Goal: Information Seeking & Learning: Check status

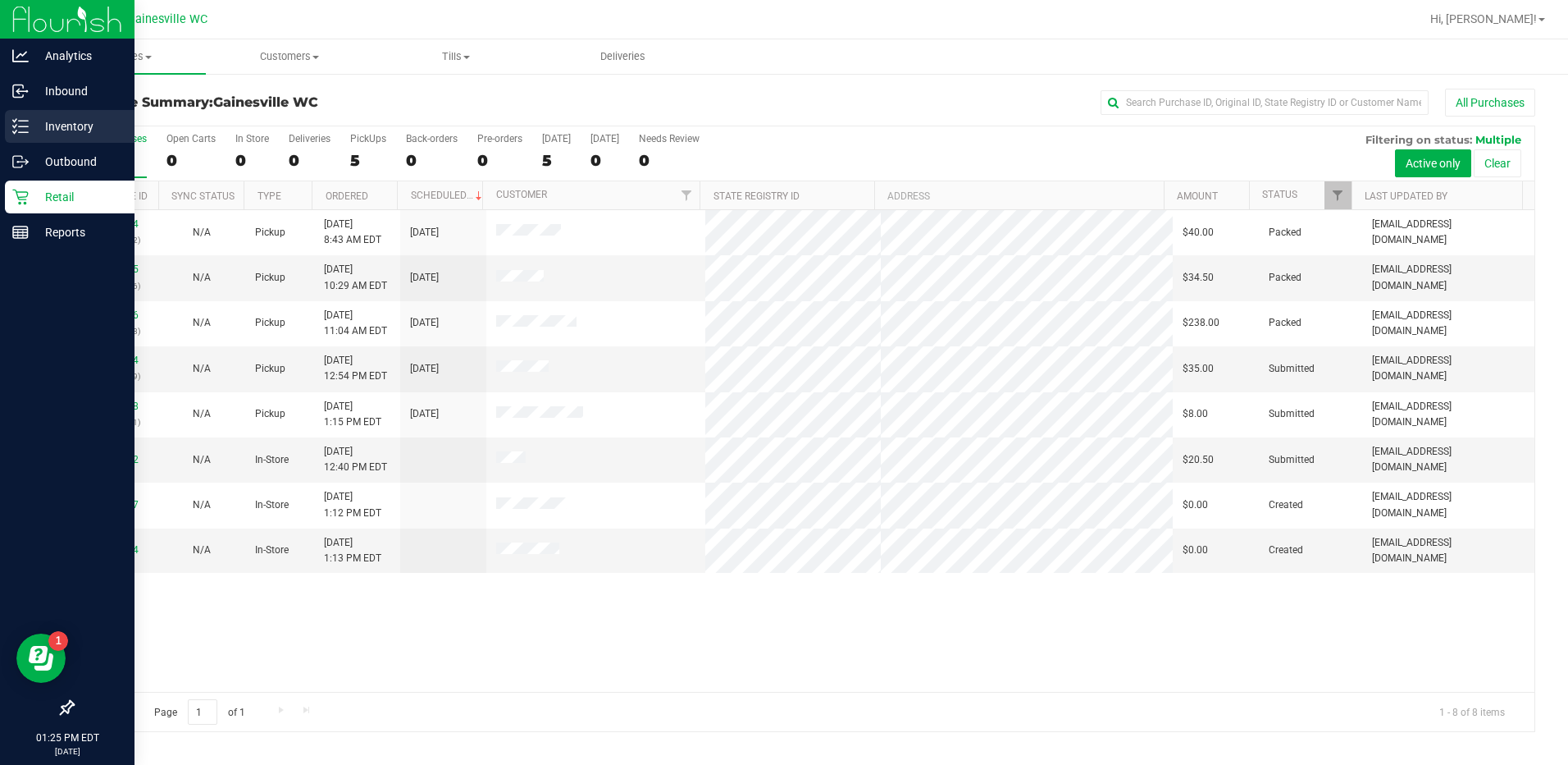
click at [58, 137] on div "Inventory" at bounding box center [69, 126] width 129 height 33
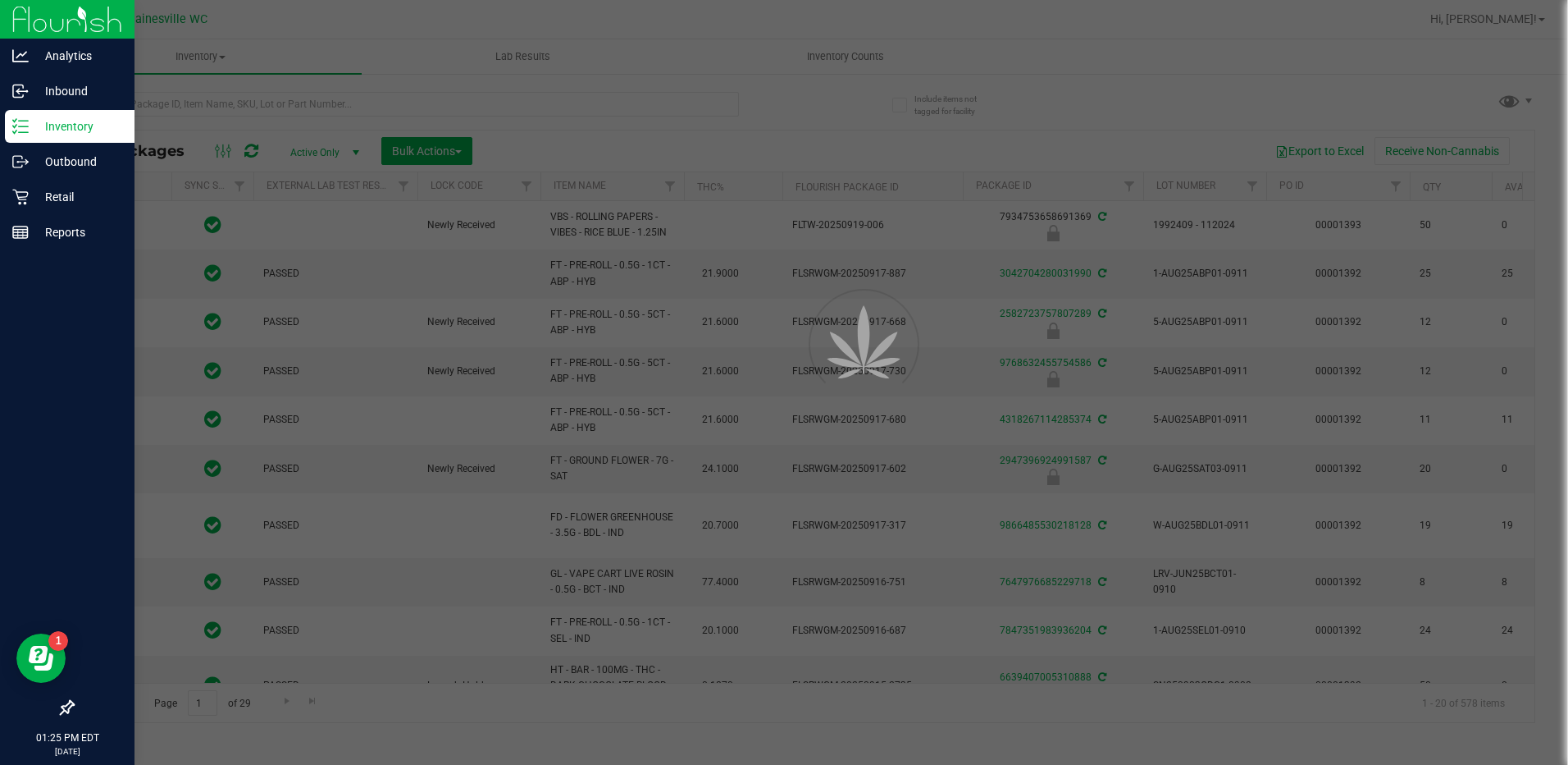
type input "[DATE]"
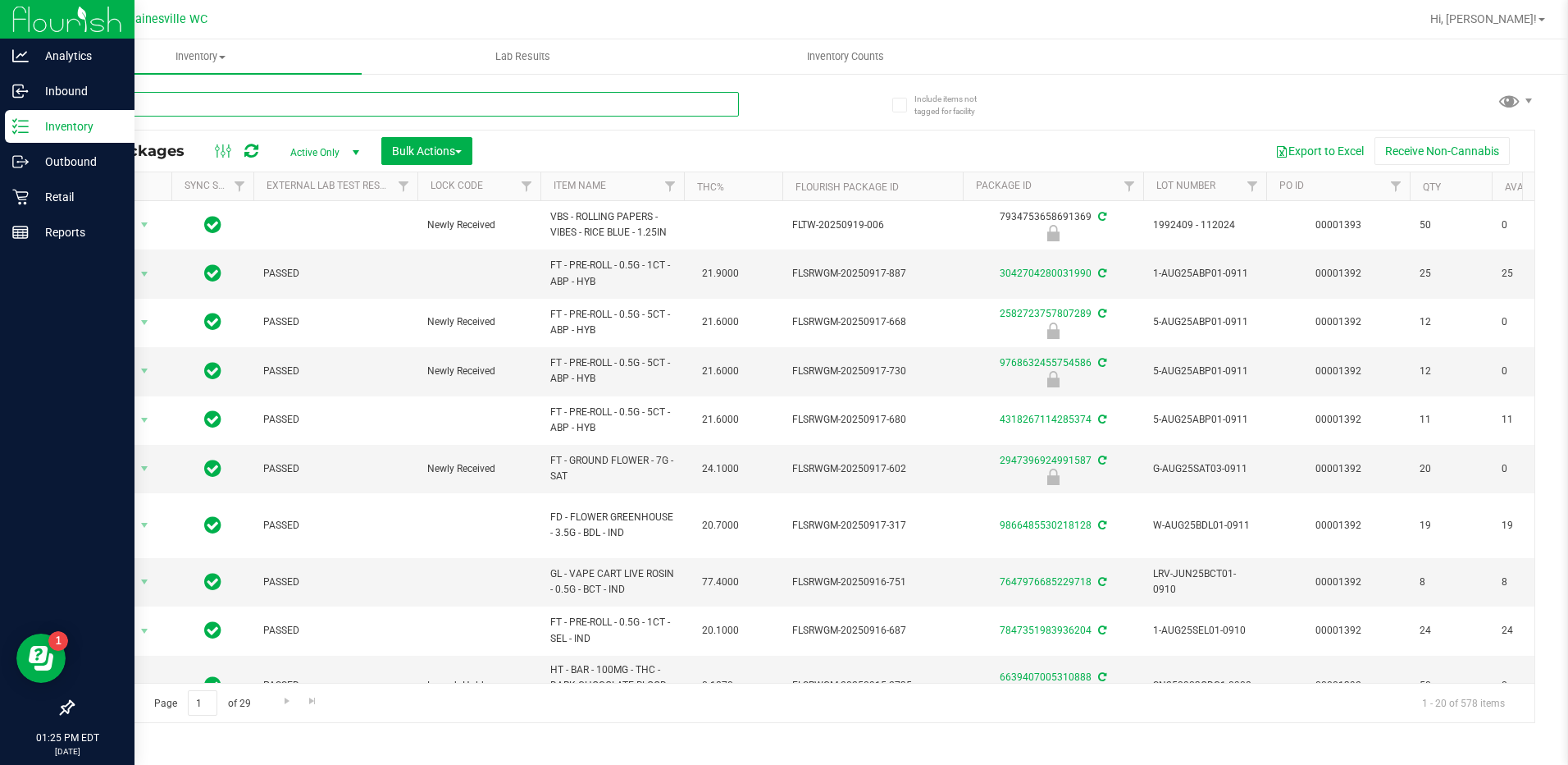
click at [252, 113] on input "text" at bounding box center [405, 104] width 666 height 25
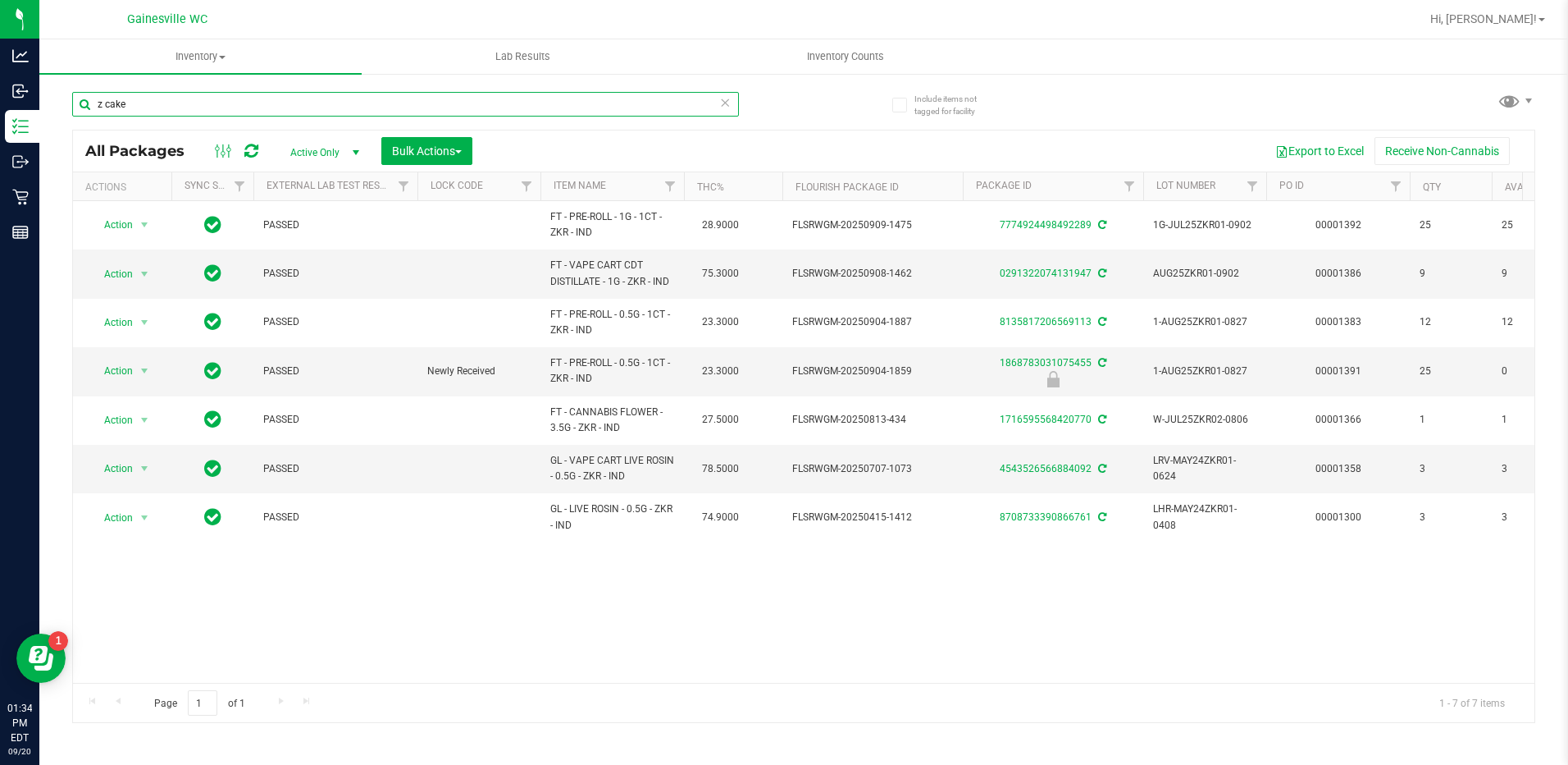
drag, startPoint x: 230, startPoint y: 108, endPoint x: -3, endPoint y: 71, distance: 235.9
click at [0, 71] on html "Analytics Inbound Inventory Outbound Retail Reports 01:34 PM EDT [DATE] 09/20 G…" at bounding box center [784, 382] width 1568 height 765
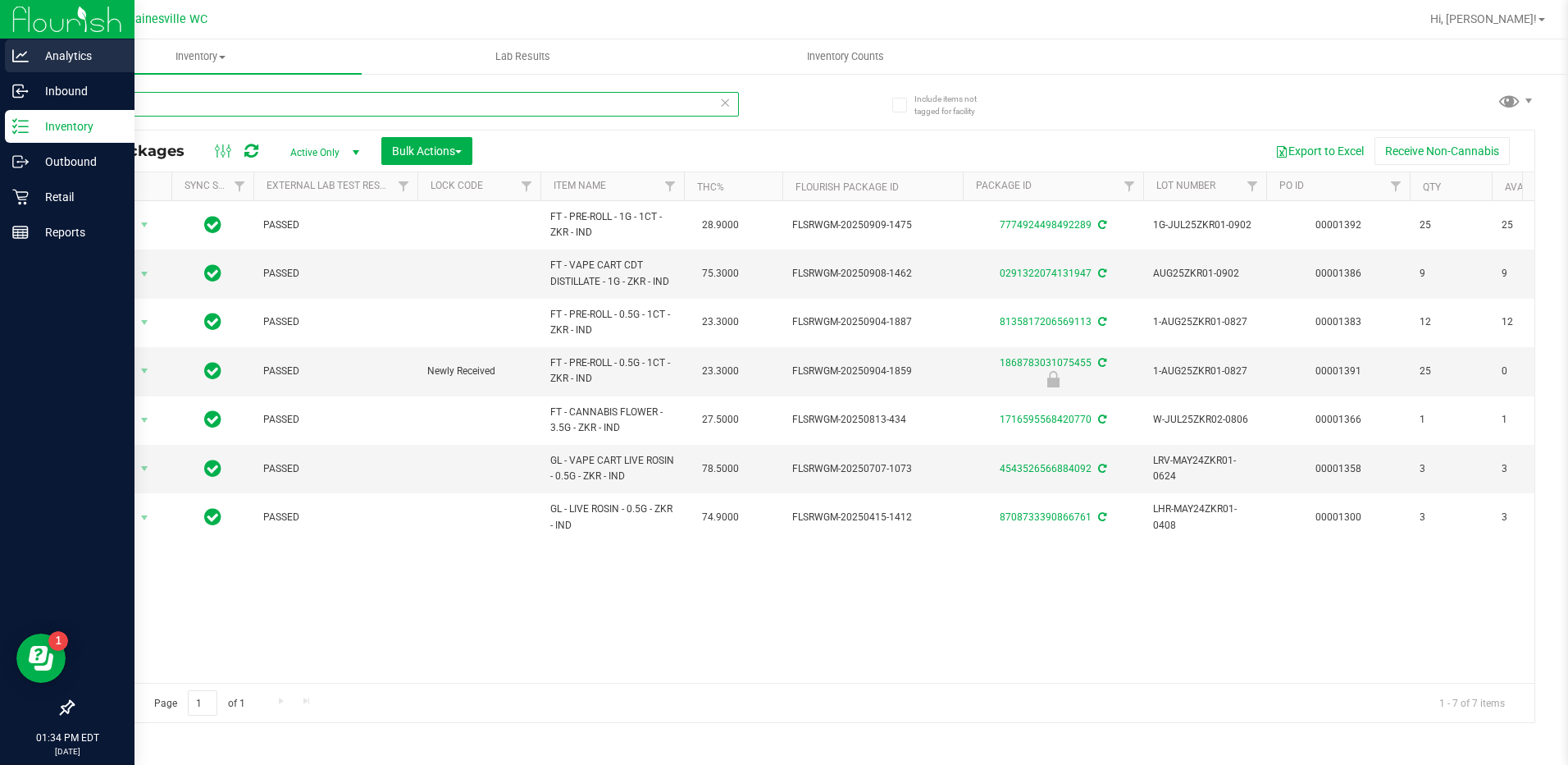
type input "a"
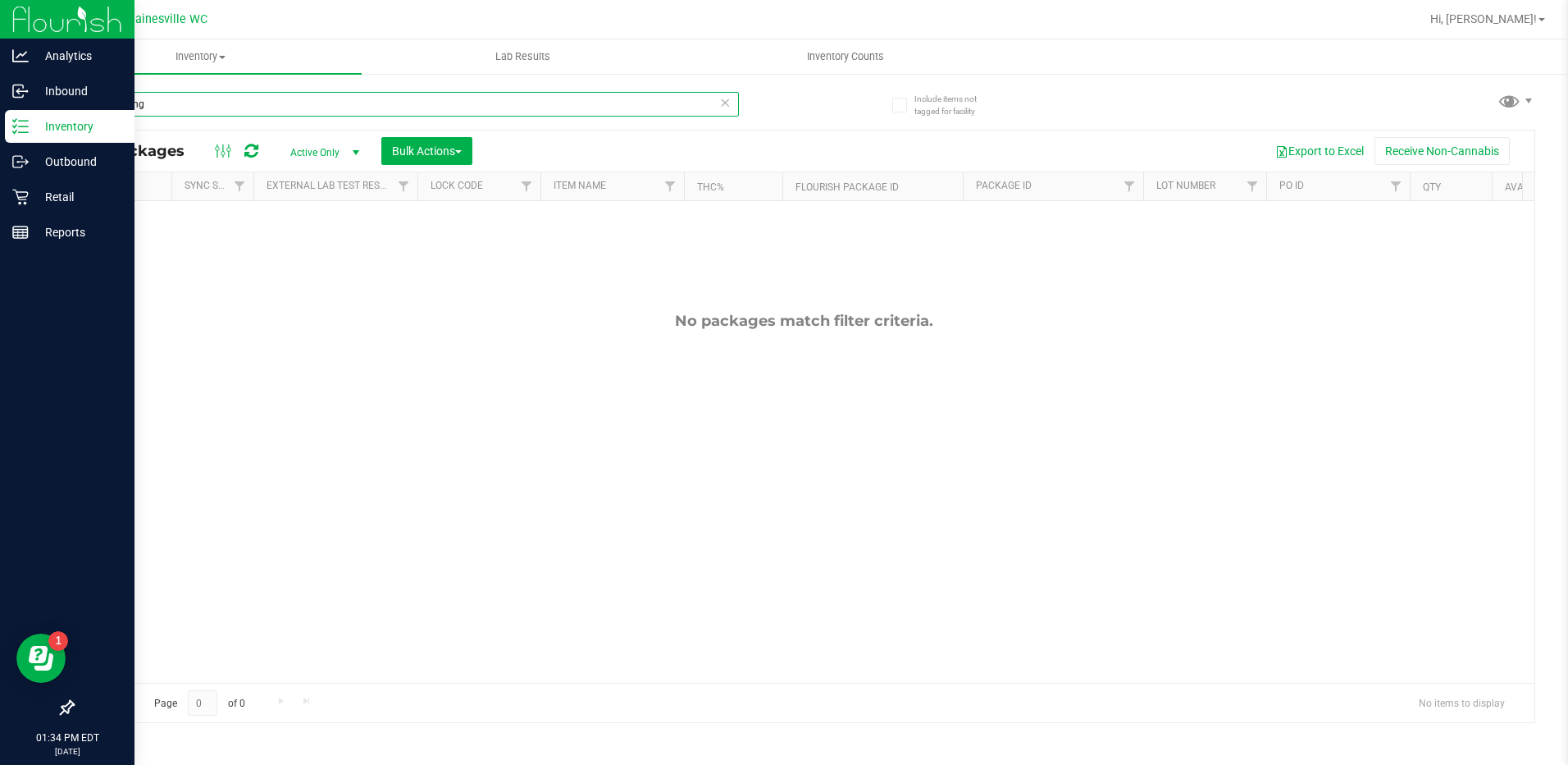
drag, startPoint x: 147, startPoint y: 107, endPoint x: 0, endPoint y: 127, distance: 148.4
click at [0, 128] on html "Analytics Inbound Inventory Outbound Retail Reports 01:34 PM EDT [DATE] 09/20 G…" at bounding box center [784, 382] width 1568 height 765
type input "peach ring"
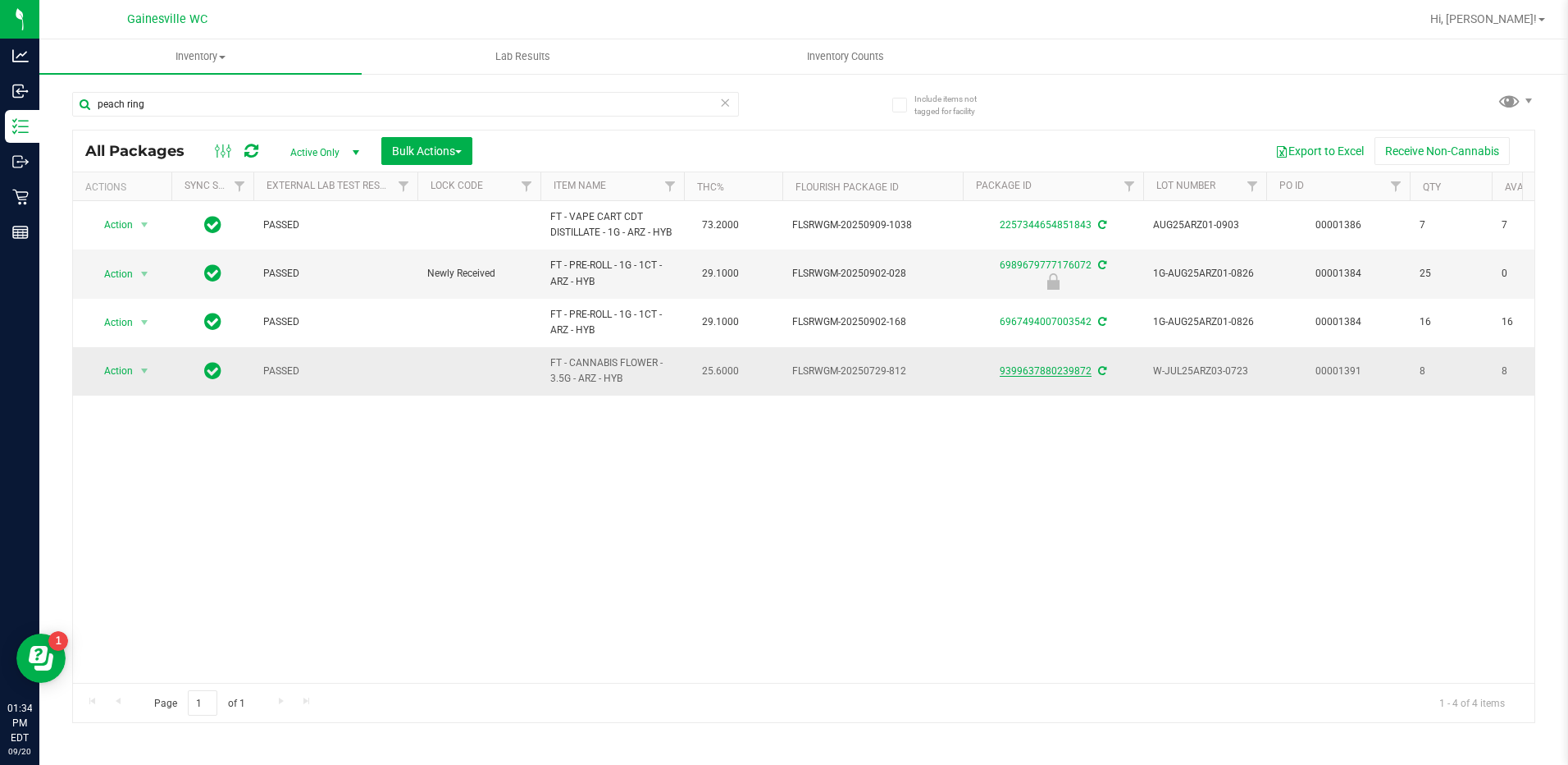
click at [1062, 367] on link "9399637880239872" at bounding box center [1045, 371] width 92 height 12
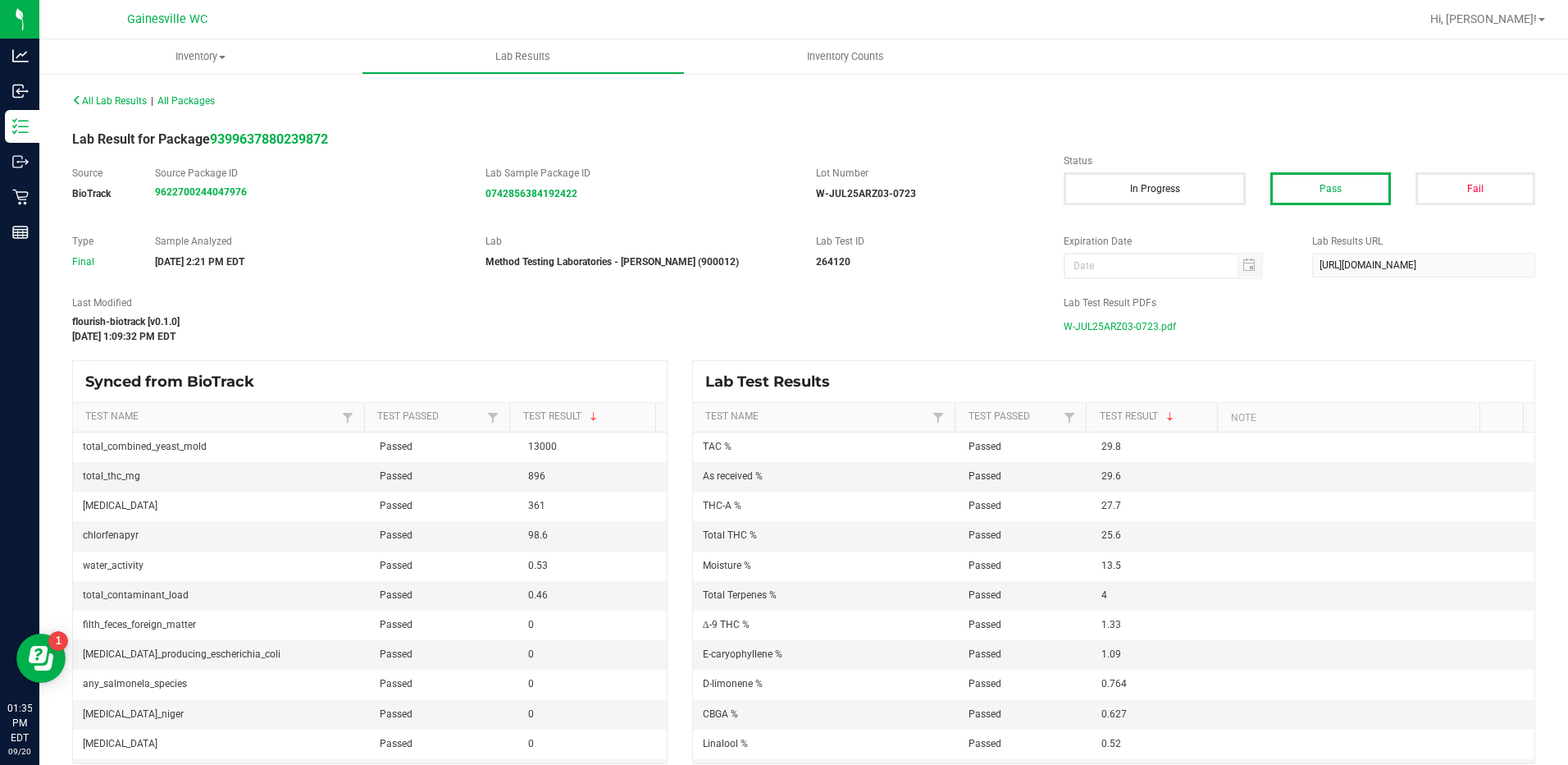
click at [1100, 331] on span "W-JUL25ARZ03-0723.pdf" at bounding box center [1120, 326] width 112 height 25
click at [401, 312] on div "Last Modified flourish-biotrack [v0.1.0] [DATE] 1:09:32 PM EDT" at bounding box center [556, 319] width 991 height 48
click at [389, 263] on div "[DATE] 2:21 PM EDT" at bounding box center [308, 261] width 306 height 14
click at [712, 348] on div "All Lab Results | All Packages Lab Result for Package 9399637880239872 Source B…" at bounding box center [803, 427] width 1463 height 675
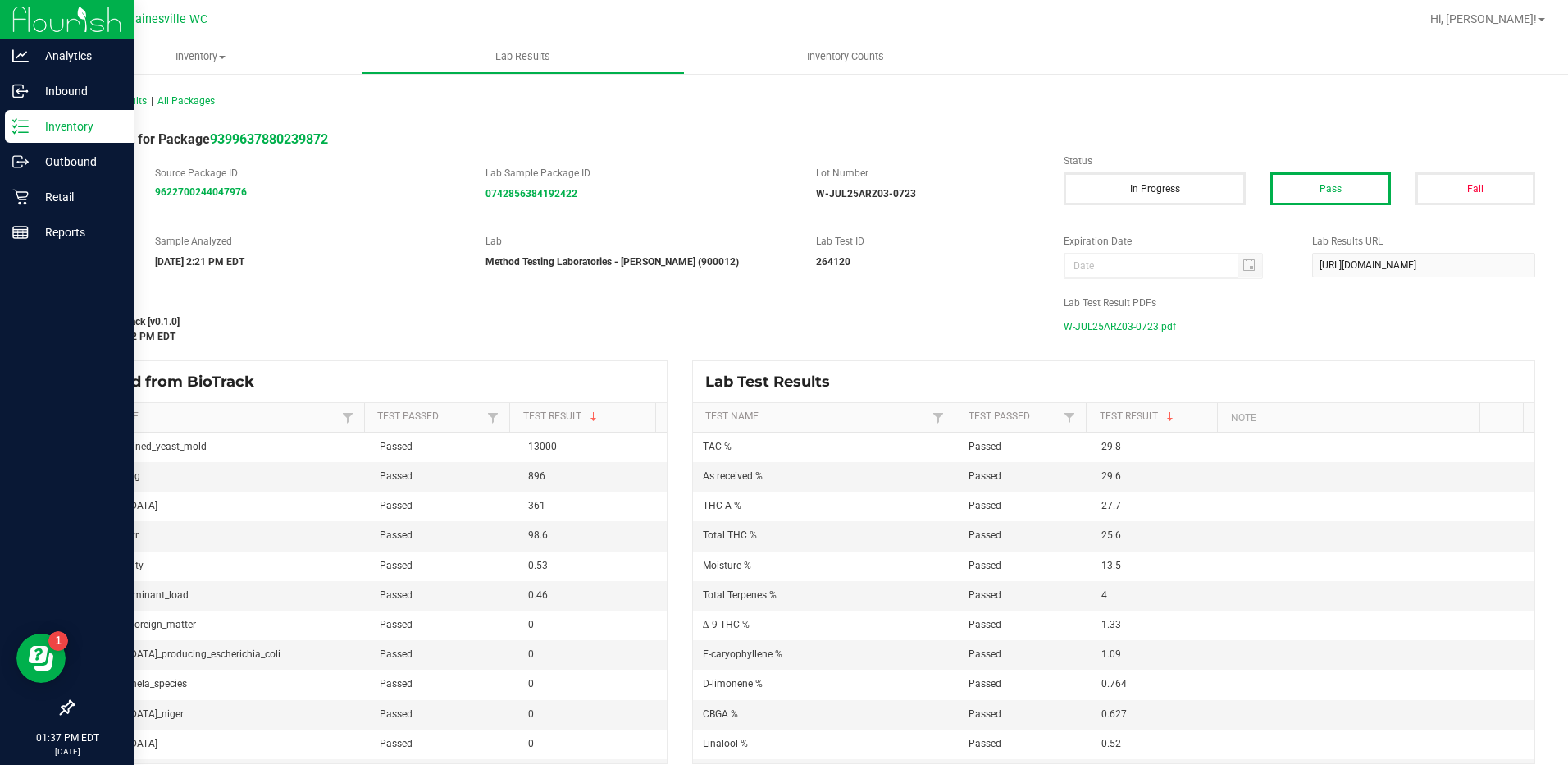
click at [25, 125] on icon at bounding box center [20, 126] width 16 height 16
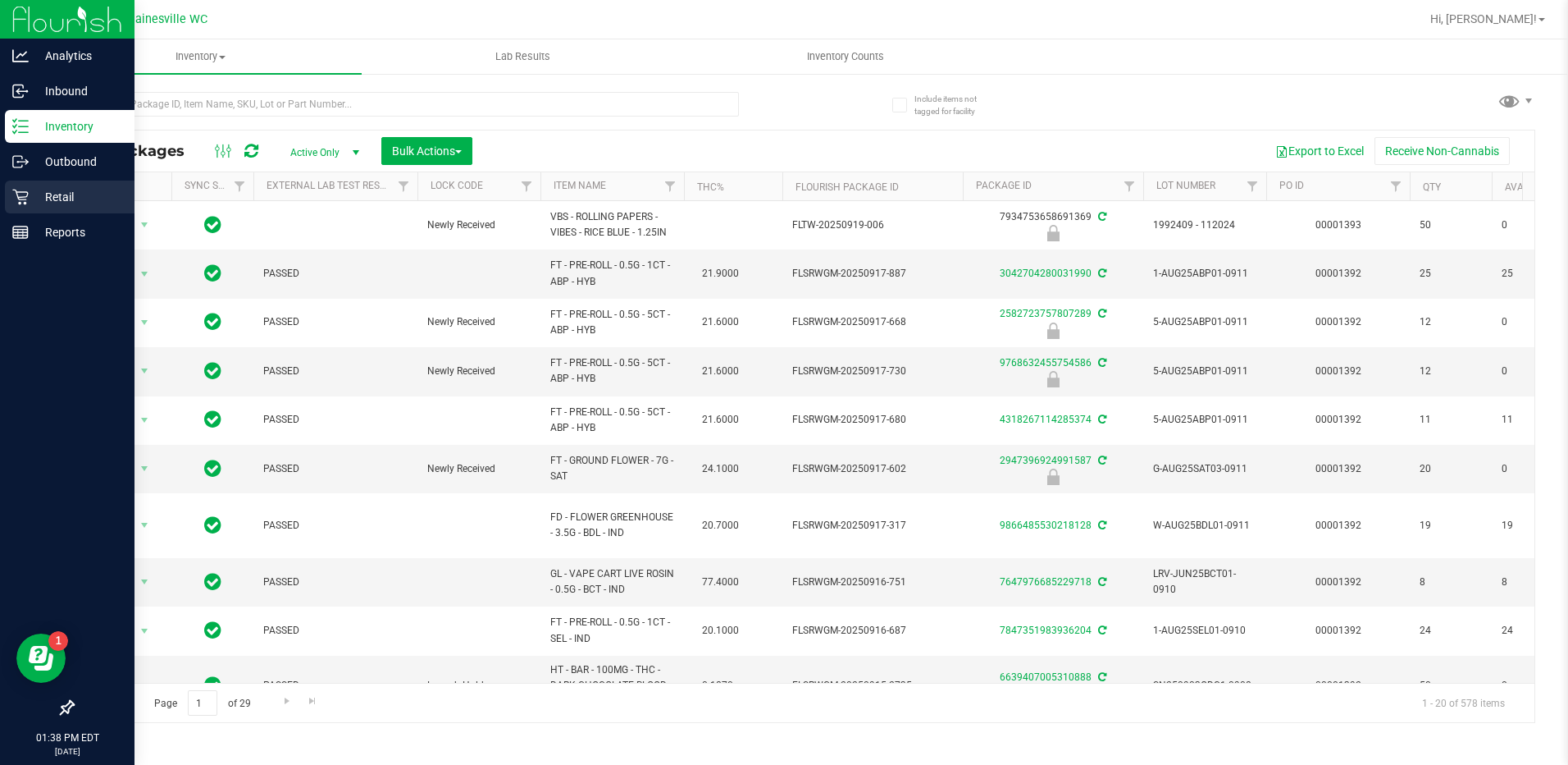
click at [21, 184] on div "Retail" at bounding box center [69, 196] width 129 height 33
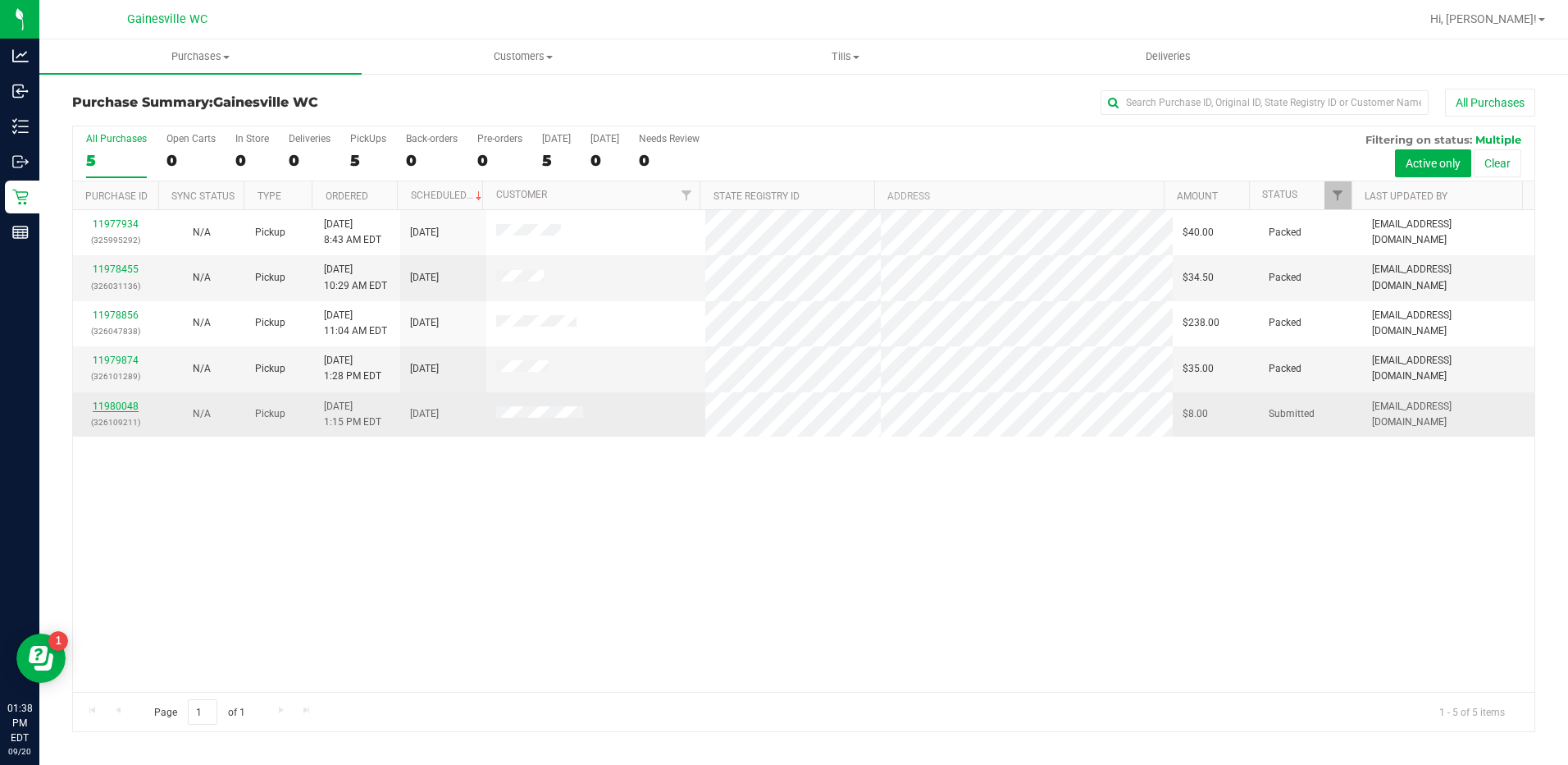
click at [129, 405] on link "11980048" at bounding box center [116, 406] width 46 height 12
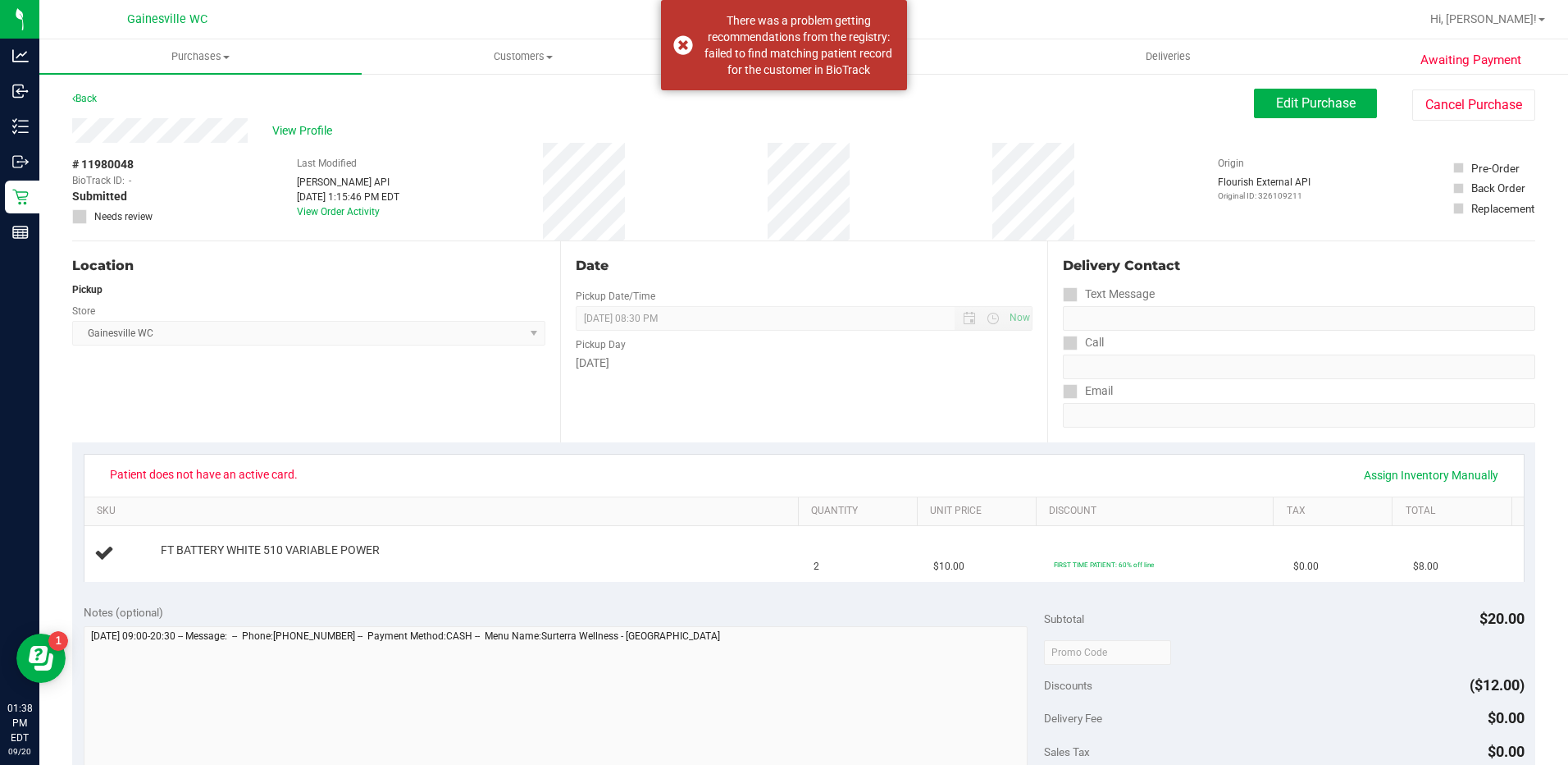
scroll to position [82, 0]
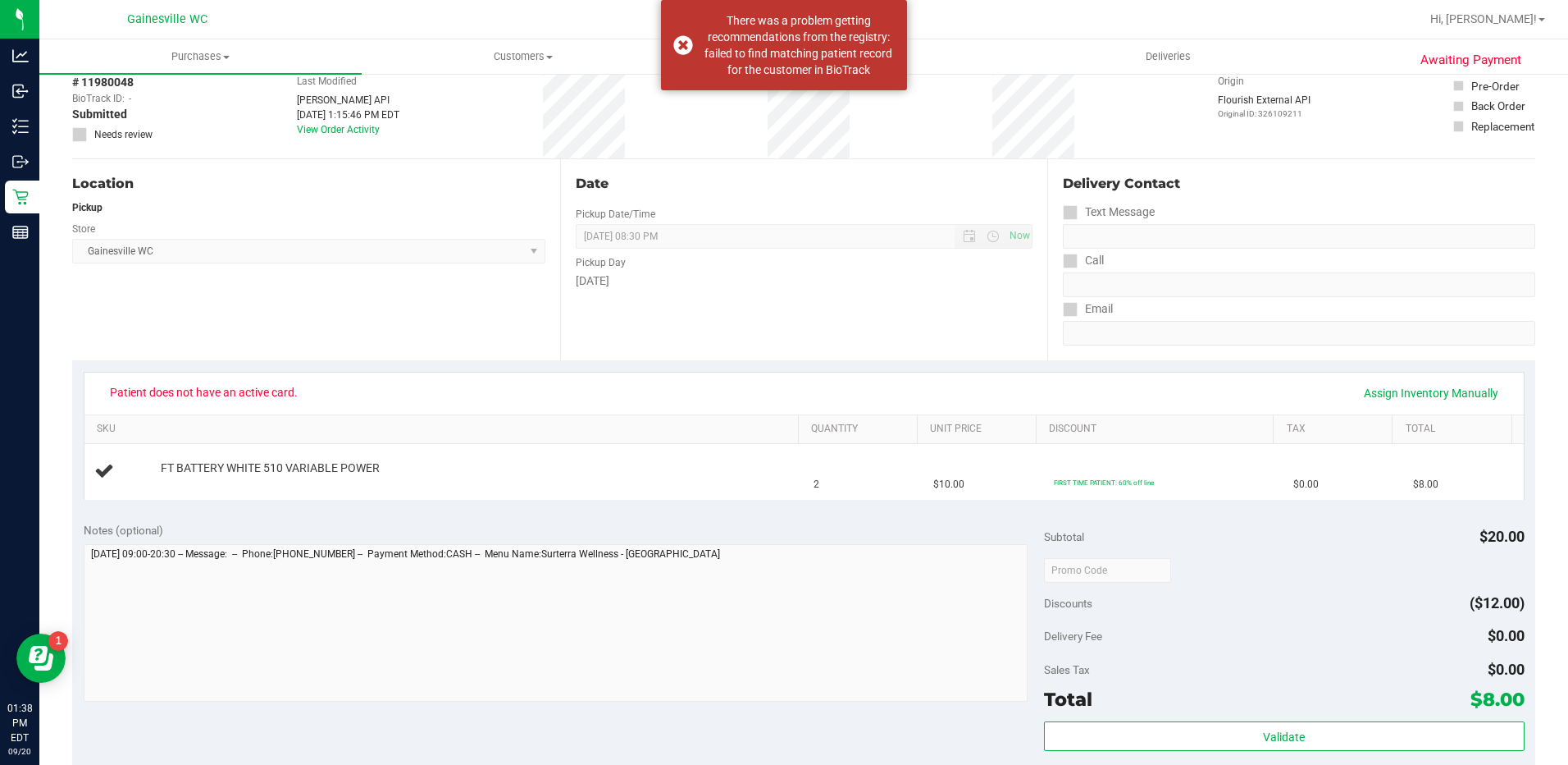
click at [404, 385] on div "Patient does not have an active card. Assign Inventory Manually" at bounding box center [803, 393] width 1410 height 28
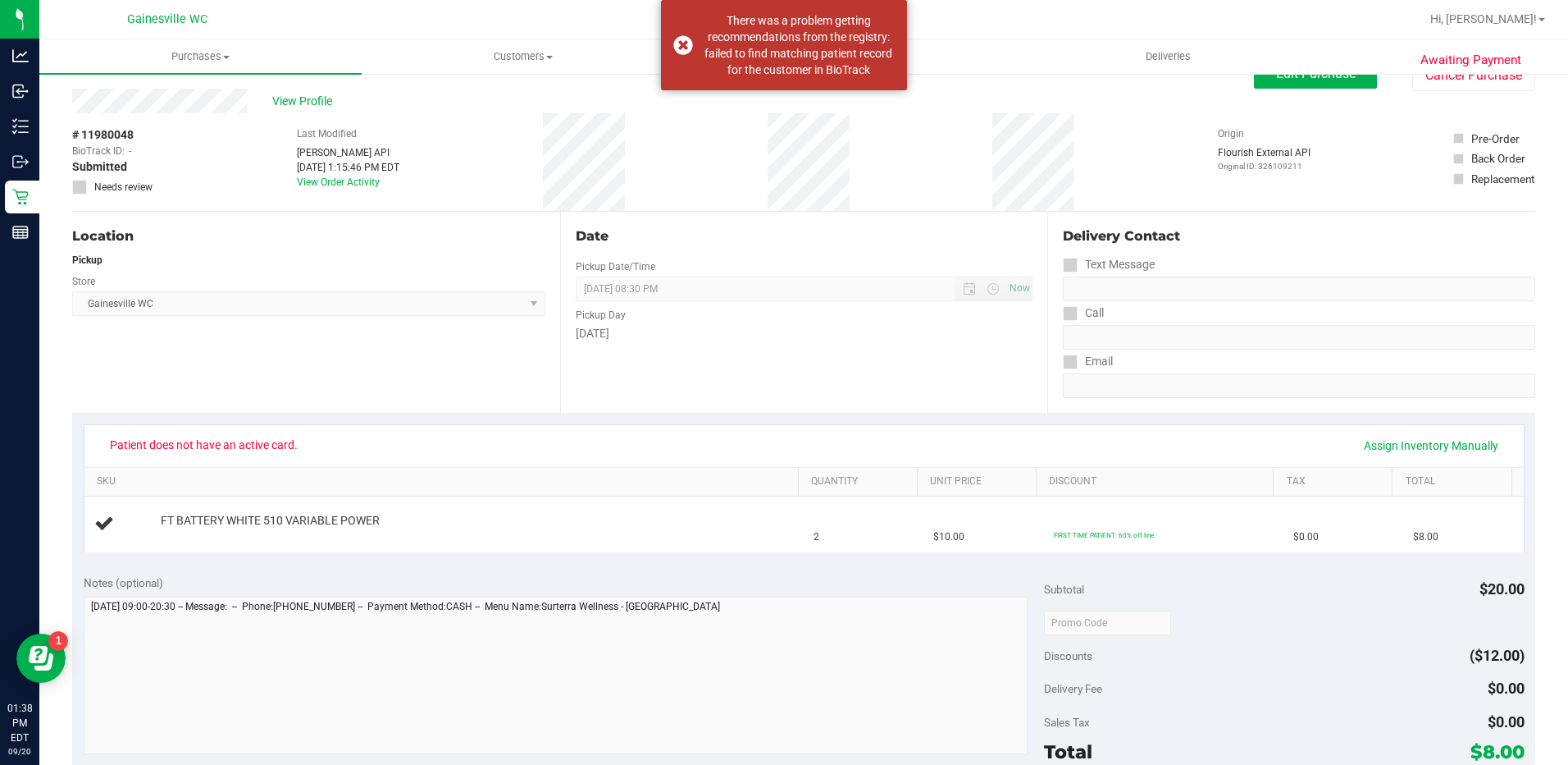
scroll to position [0, 0]
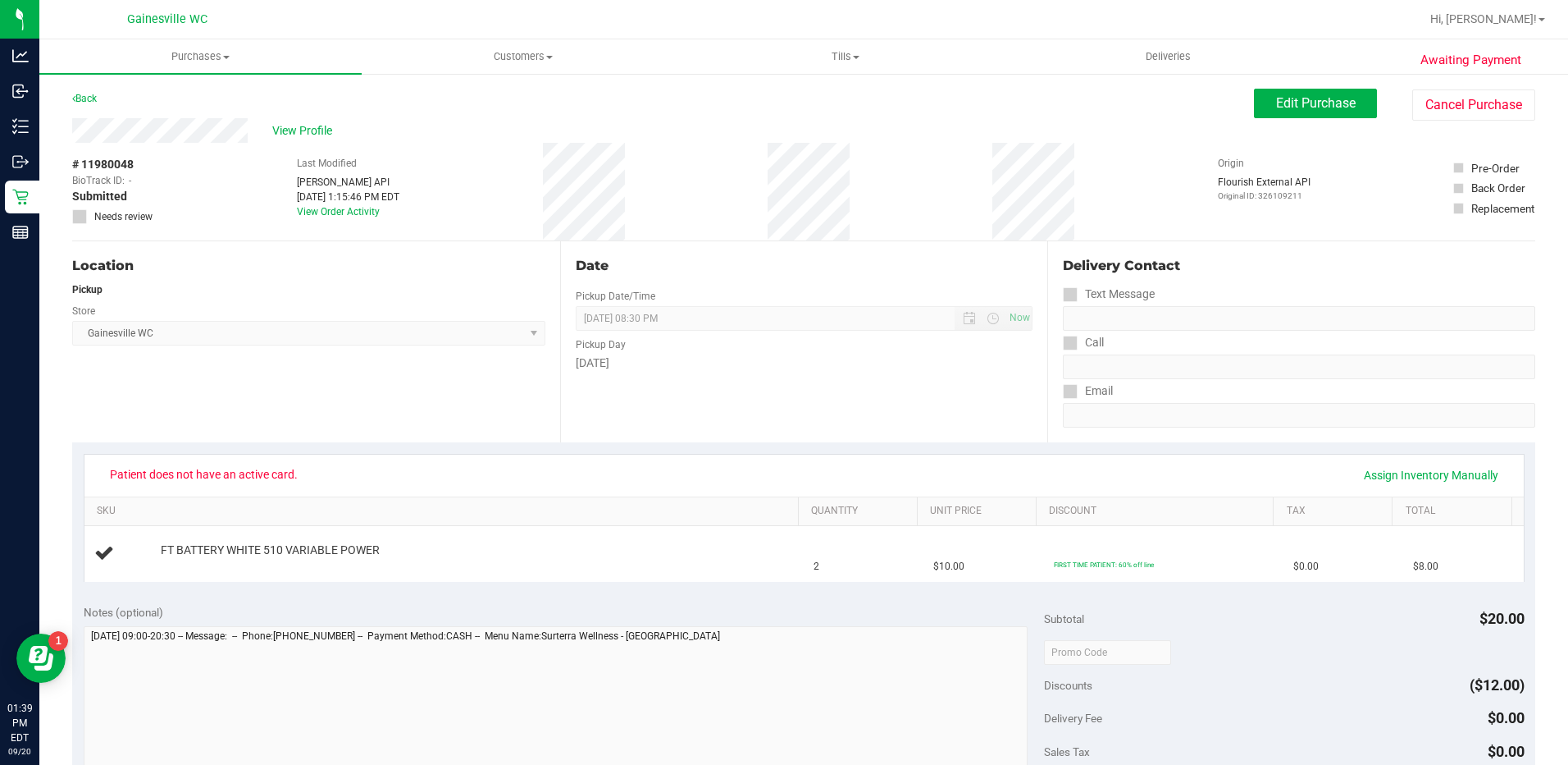
click at [529, 146] on div "# 11980048 BioTrack ID: - Submitted Needs review Last Modified [PERSON_NAME] AP…" at bounding box center [803, 191] width 1463 height 97
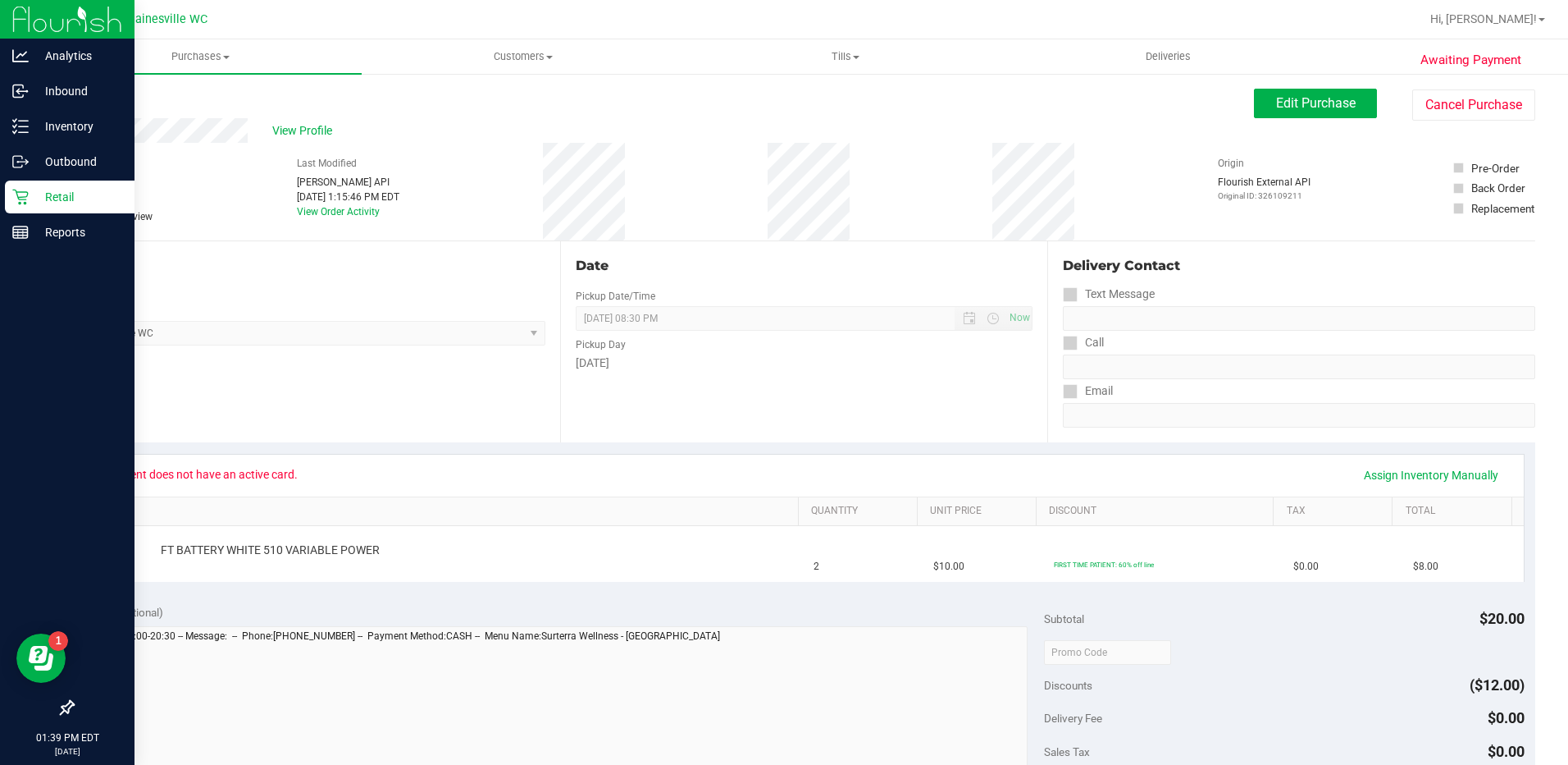
click at [86, 192] on p "Retail" at bounding box center [78, 196] width 98 height 19
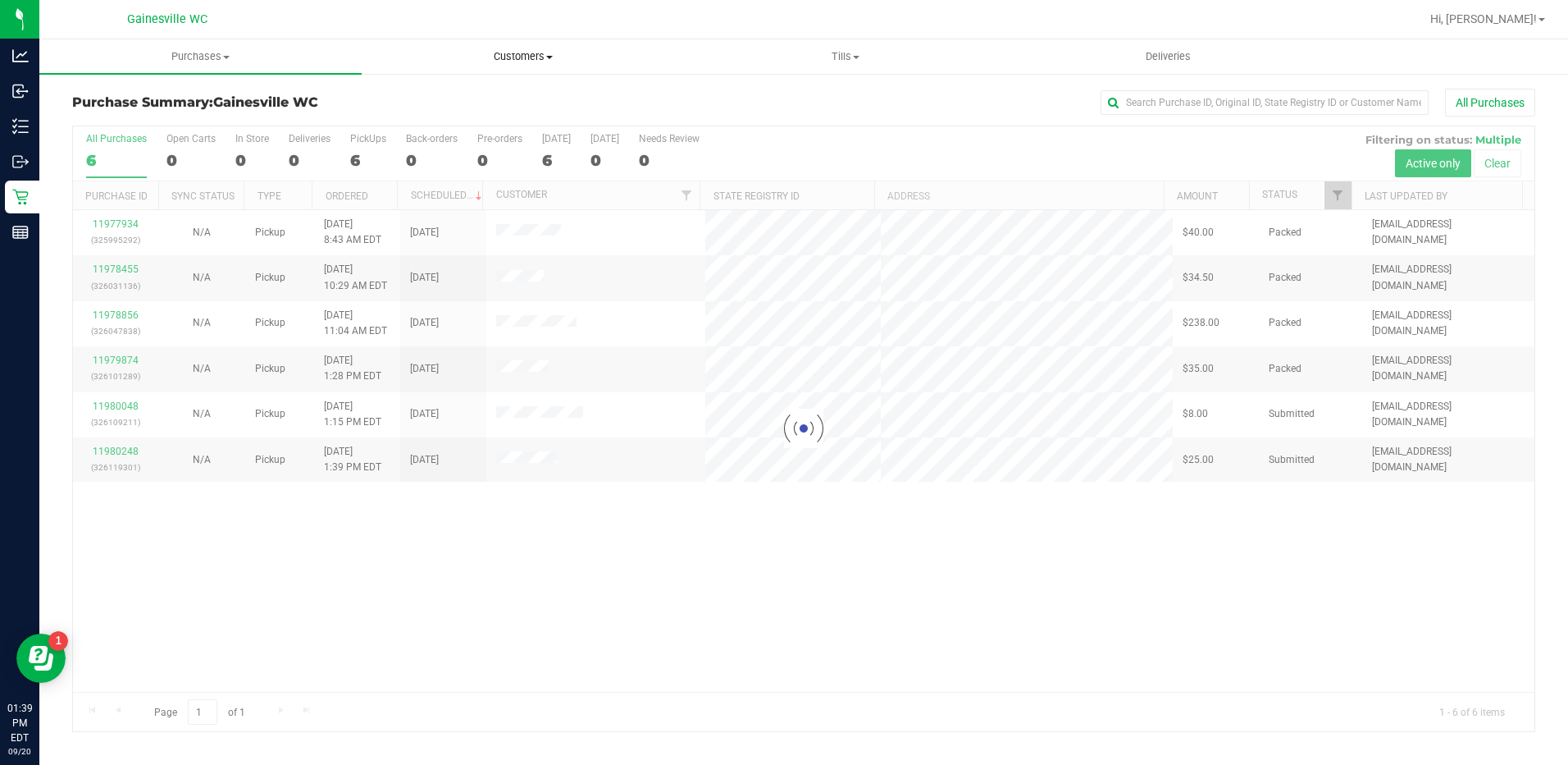
click at [531, 58] on span "Customers" at bounding box center [523, 56] width 321 height 14
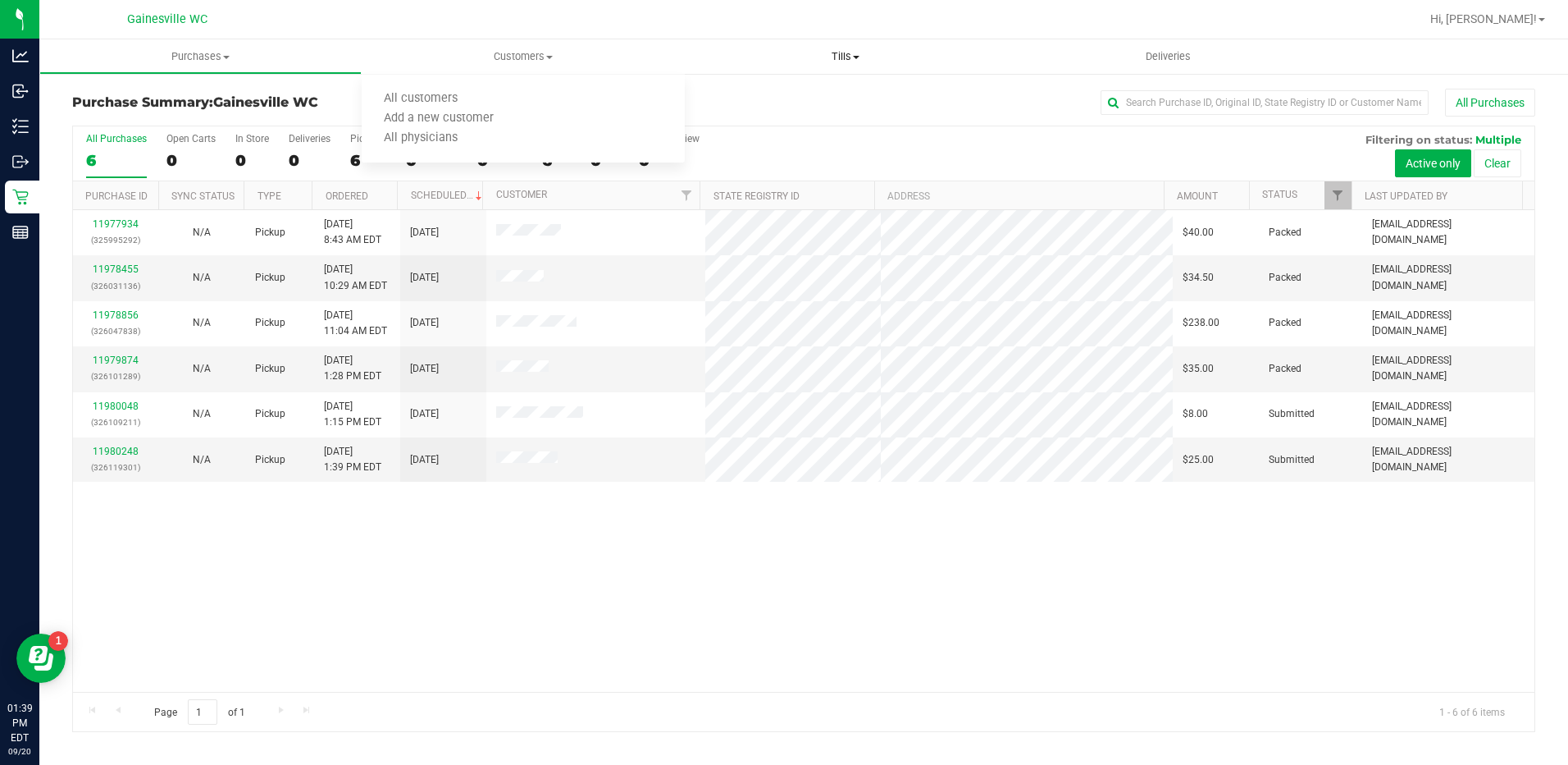
click at [737, 70] on uib-tab-heading "Tills Manage tills Reconcile e-payments" at bounding box center [846, 57] width 321 height 33
click at [630, 103] on div "All Purchases" at bounding box center [1047, 102] width 975 height 28
click at [1505, 99] on button "All Purchases" at bounding box center [1490, 102] width 90 height 28
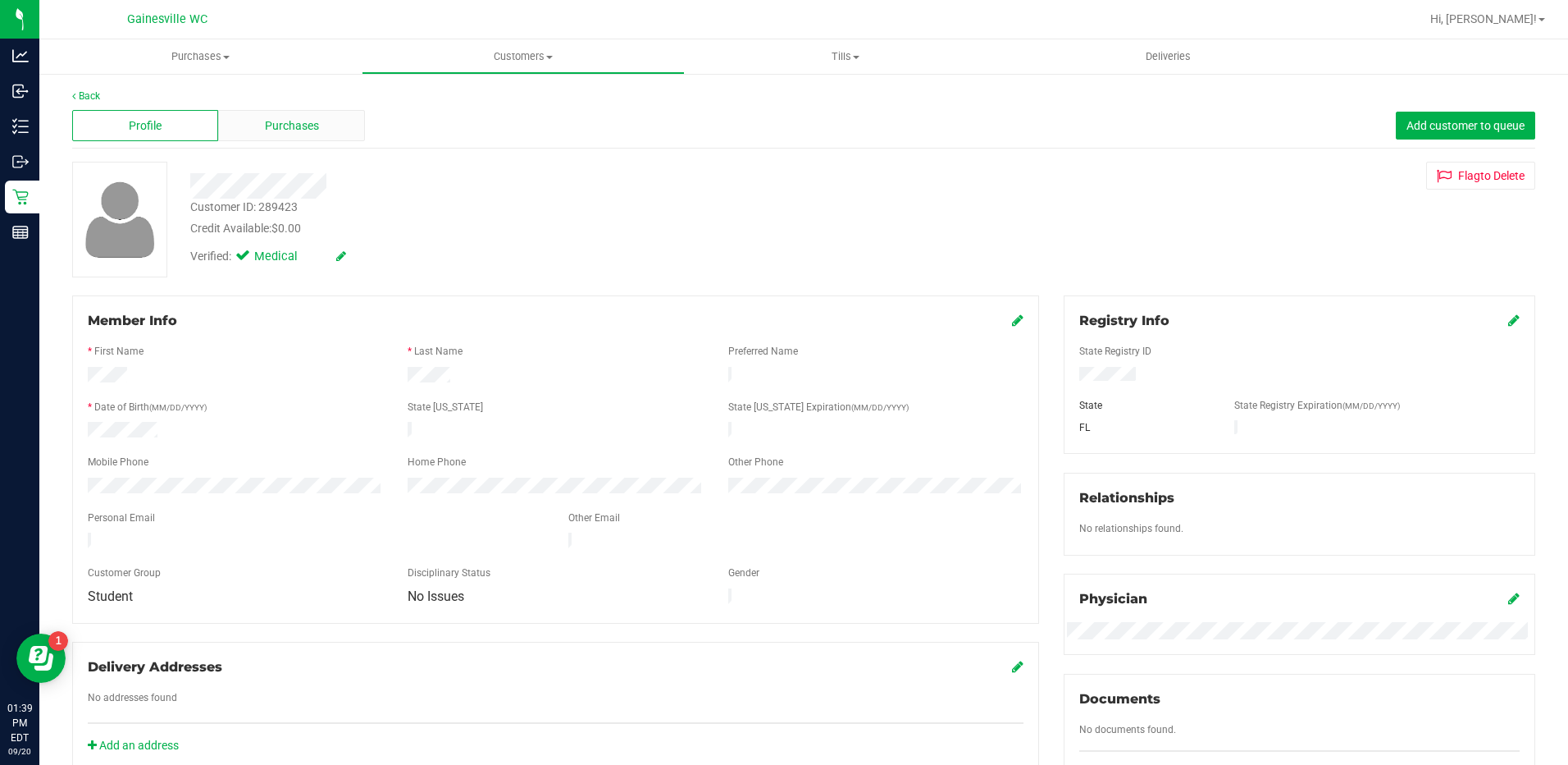
click at [299, 126] on span "Purchases" at bounding box center [292, 126] width 54 height 17
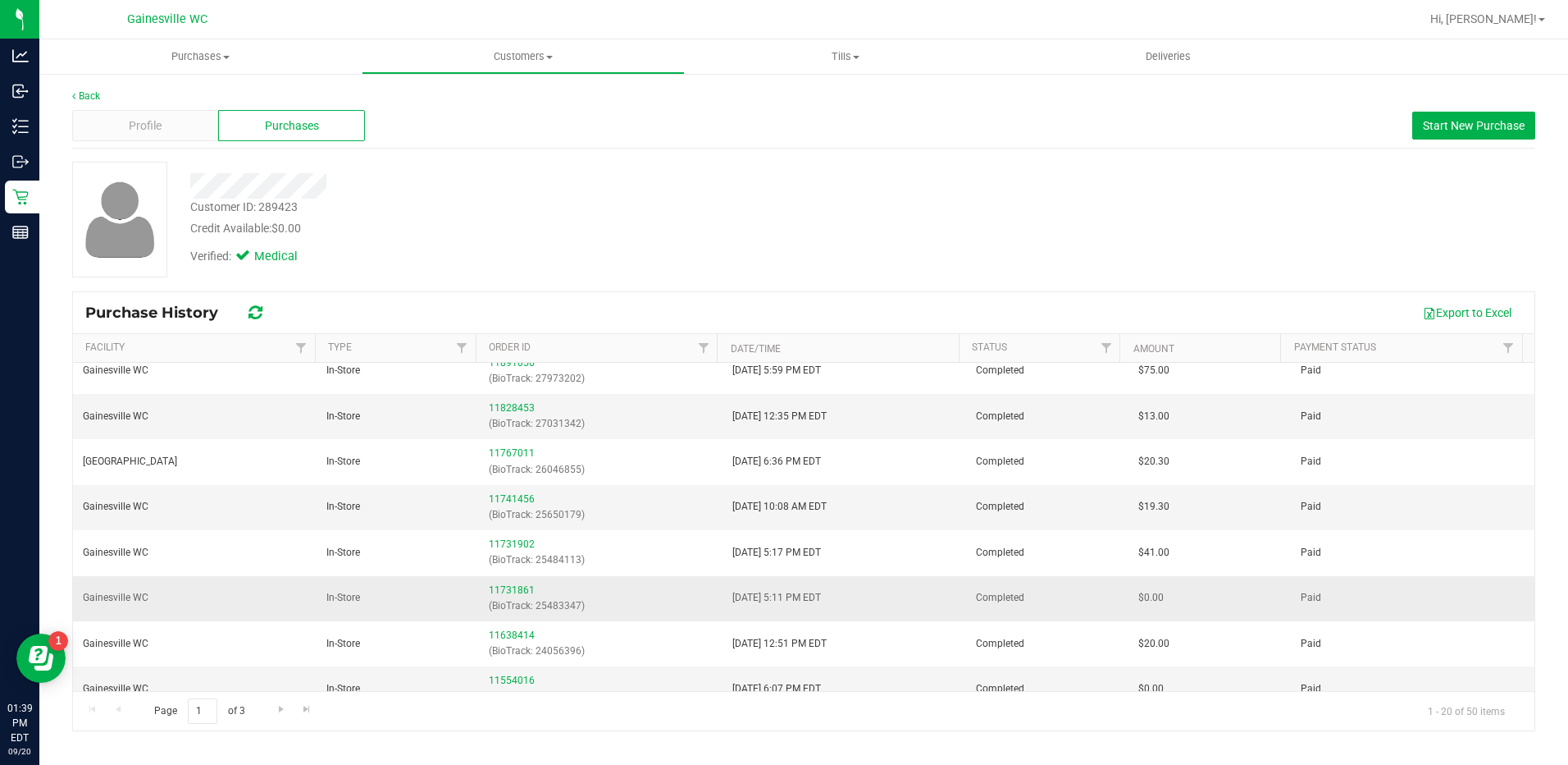
scroll to position [125, 0]
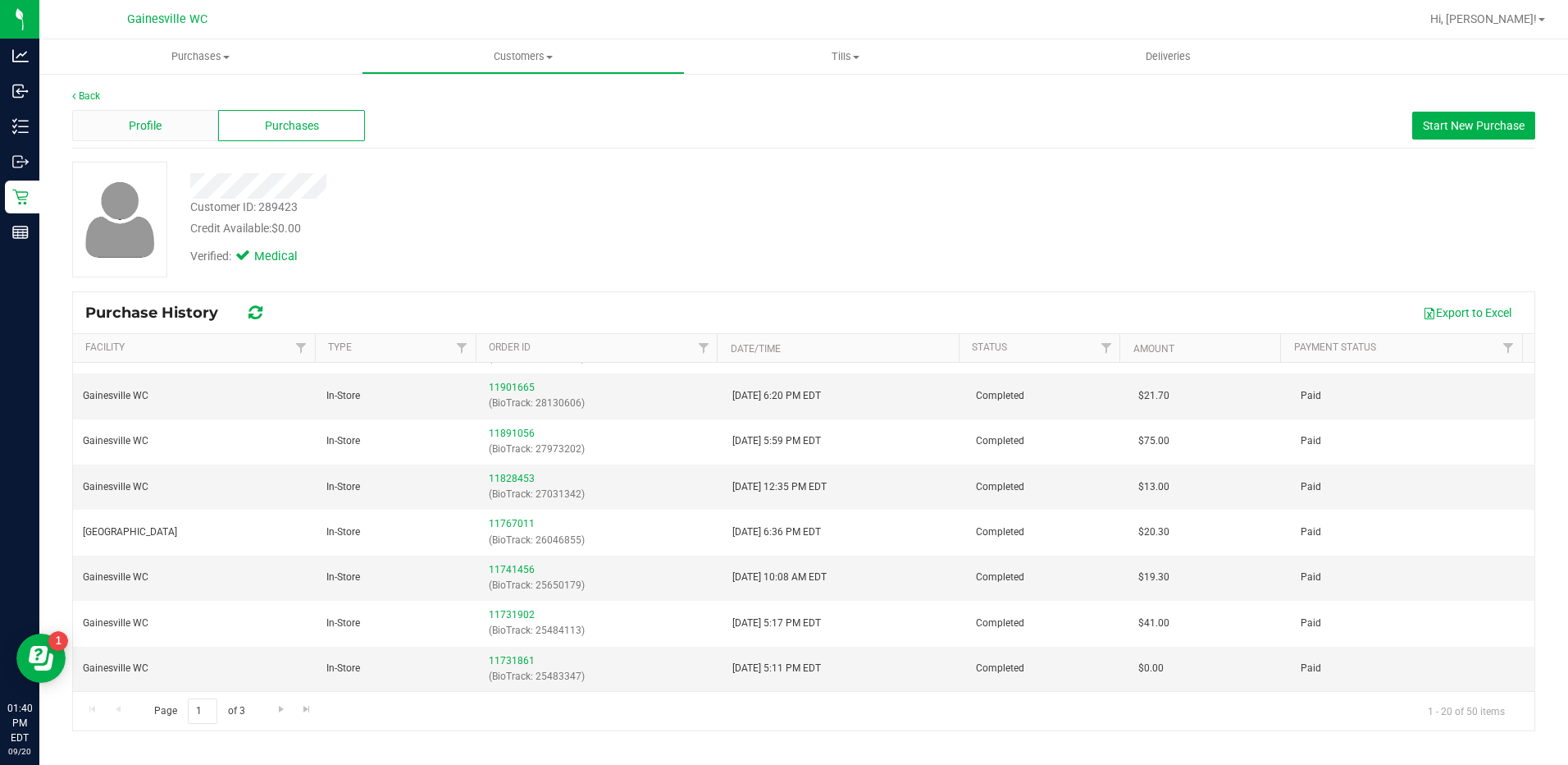
click at [168, 121] on div "Profile" at bounding box center [145, 125] width 146 height 31
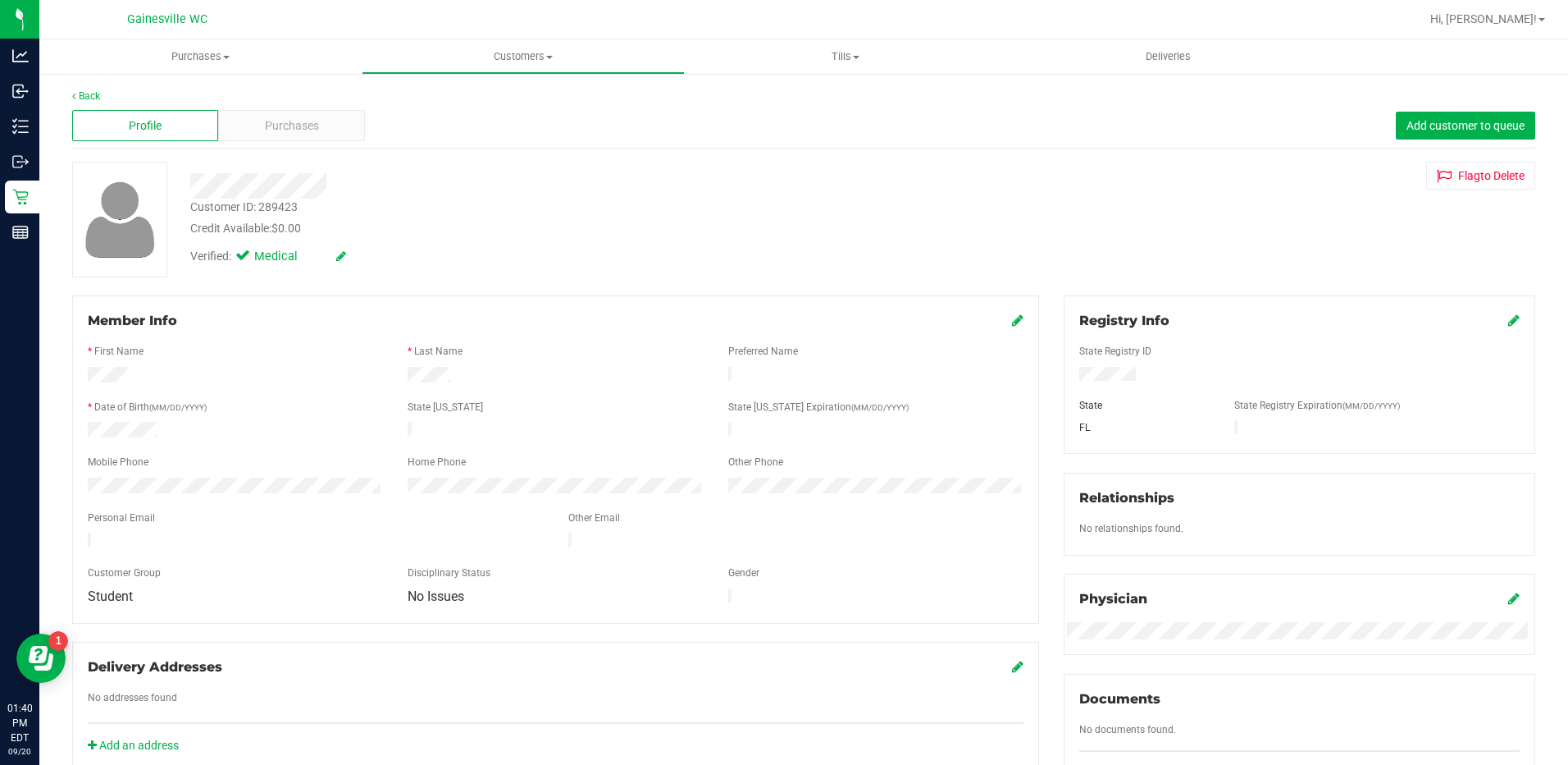
click at [993, 259] on div "Customer ID: 289423 Credit Available: $0.00 Verified: Medical Flag to [GEOGRAPH…" at bounding box center [803, 219] width 1488 height 116
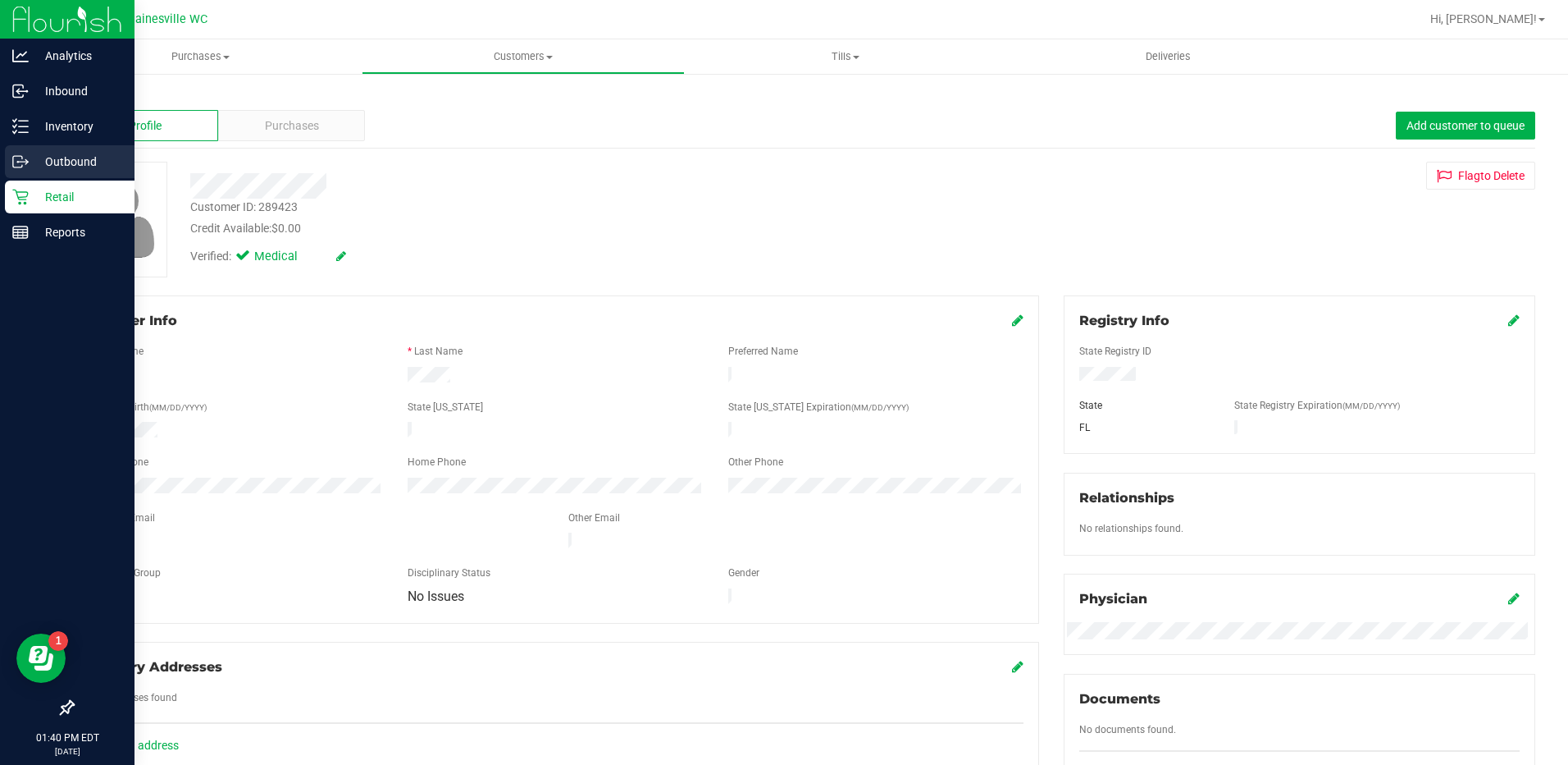
click at [38, 169] on p "Outbound" at bounding box center [78, 161] width 98 height 19
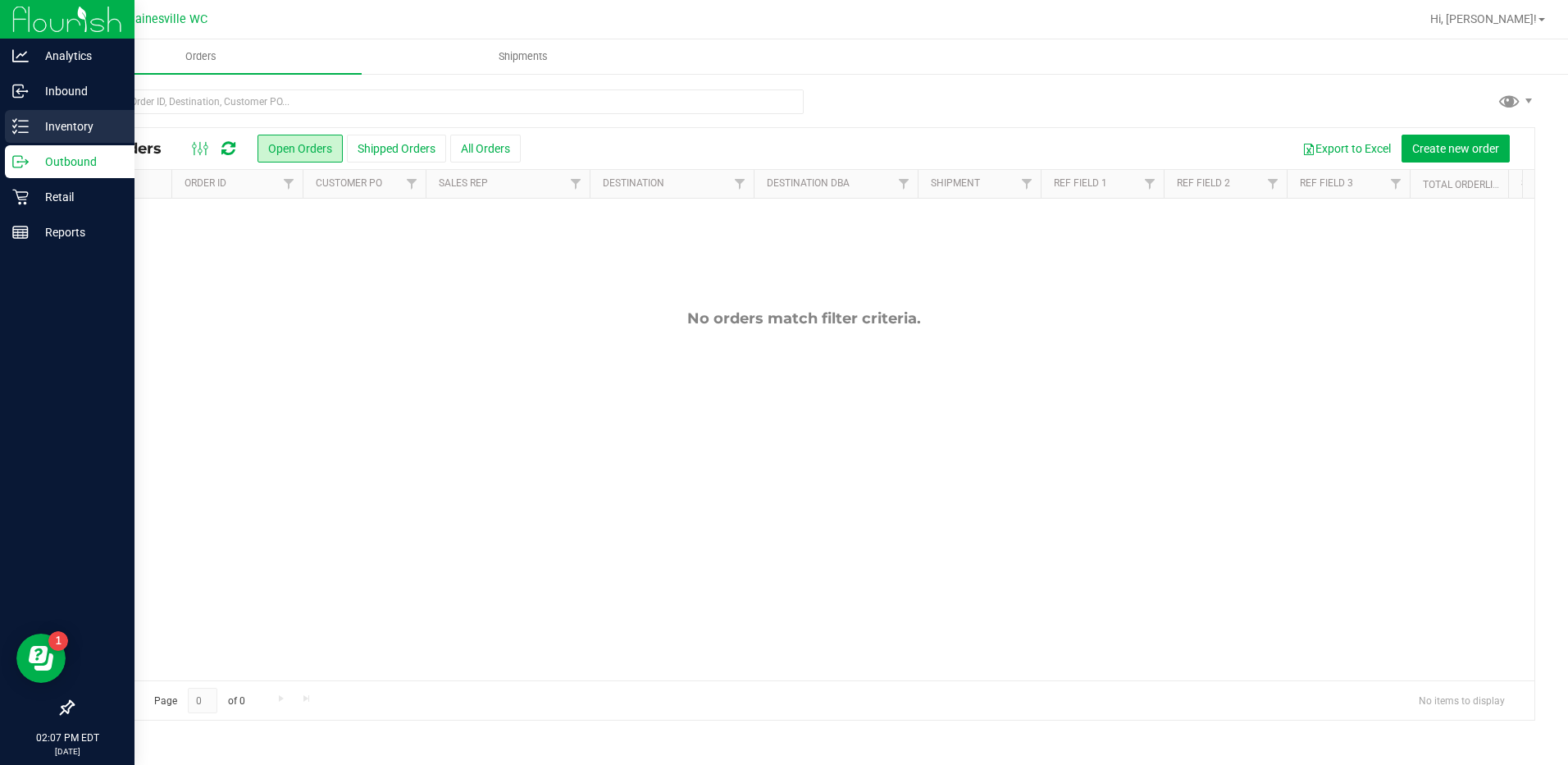
click at [35, 141] on div "Inventory" at bounding box center [69, 126] width 129 height 33
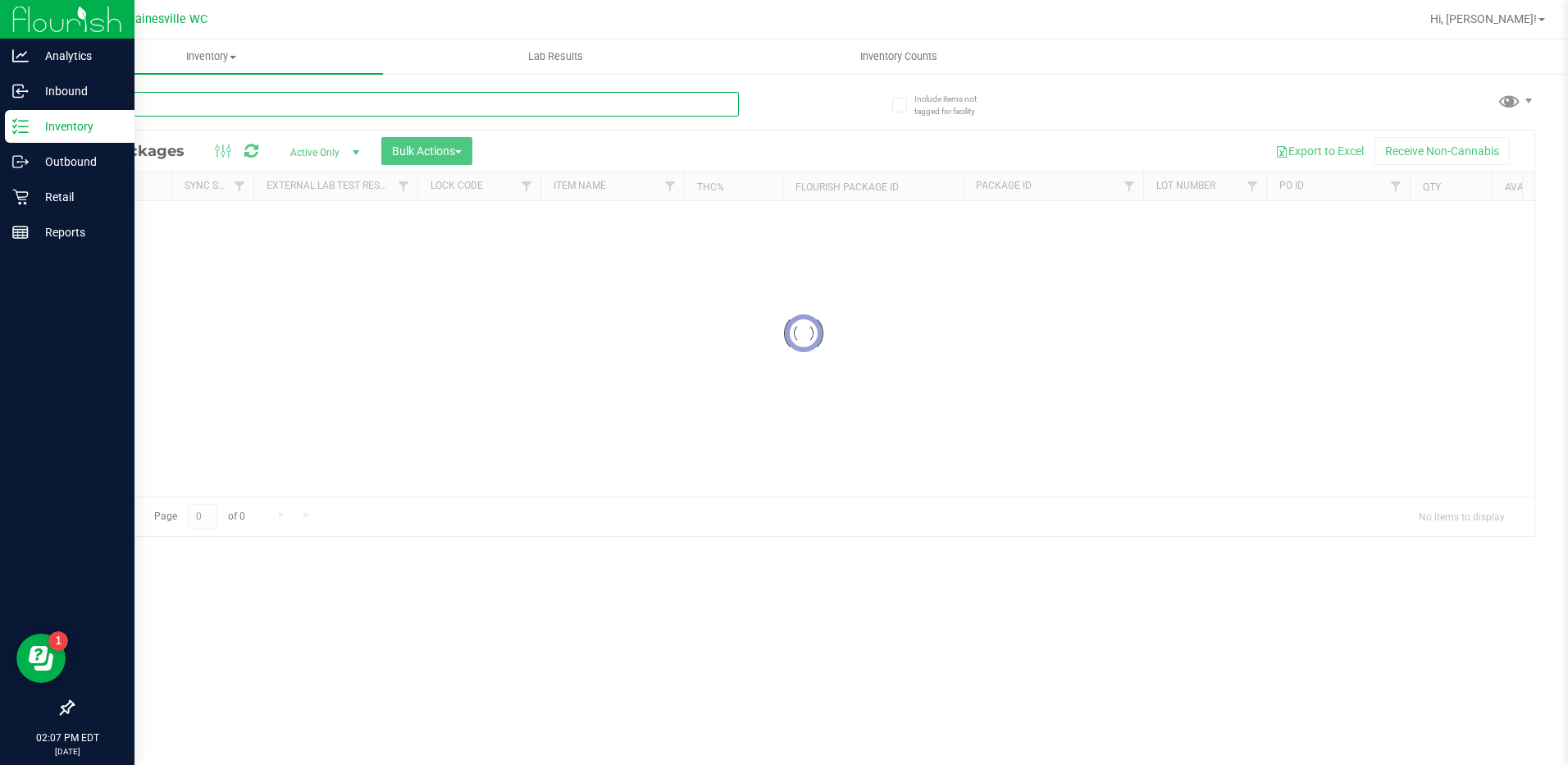
click at [324, 114] on div "Inventory All packages All inventory Waste log Create inventory Lab Results Inv…" at bounding box center [803, 402] width 1528 height 725
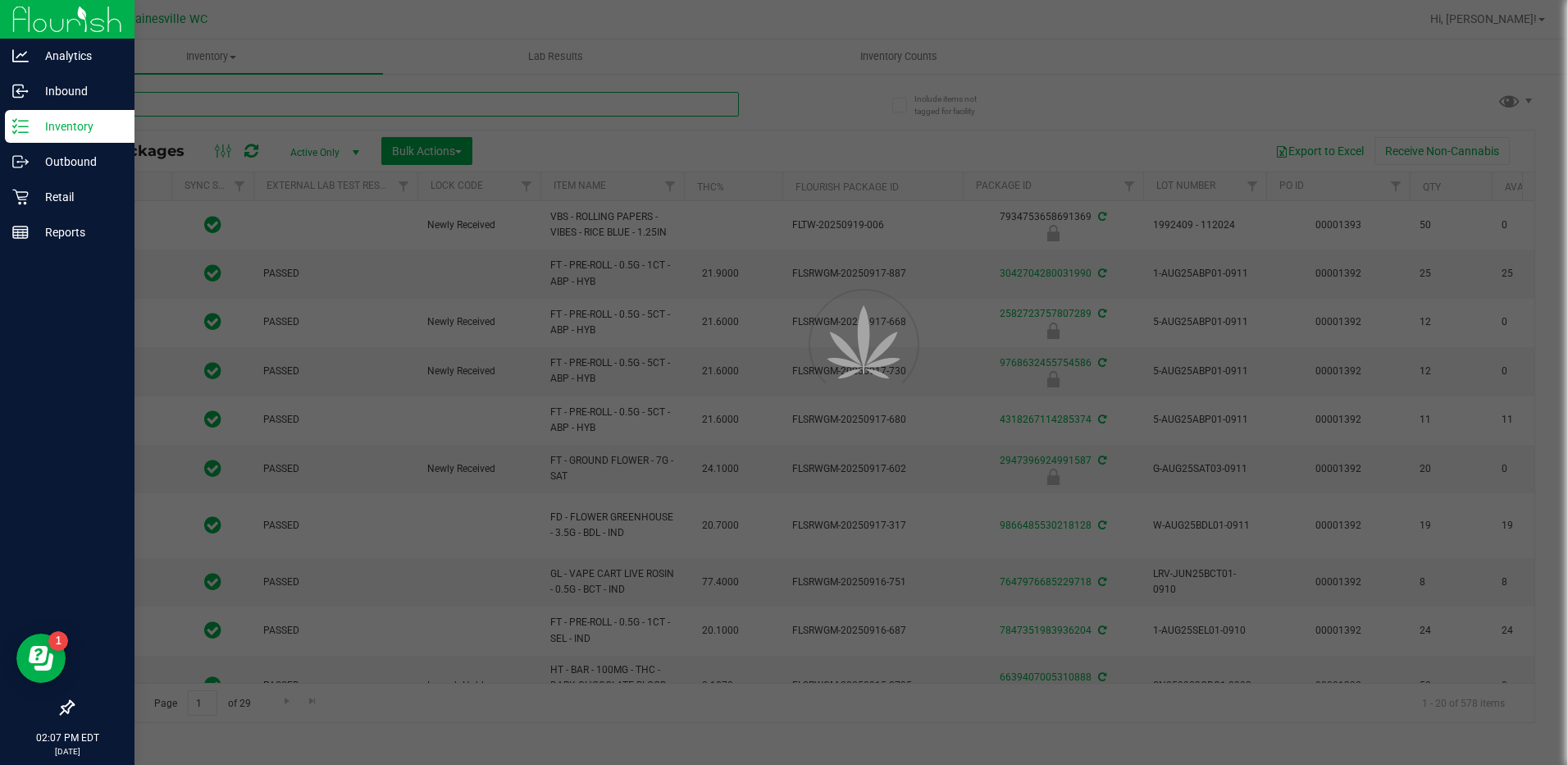
type input "m"
type input "[DATE]"
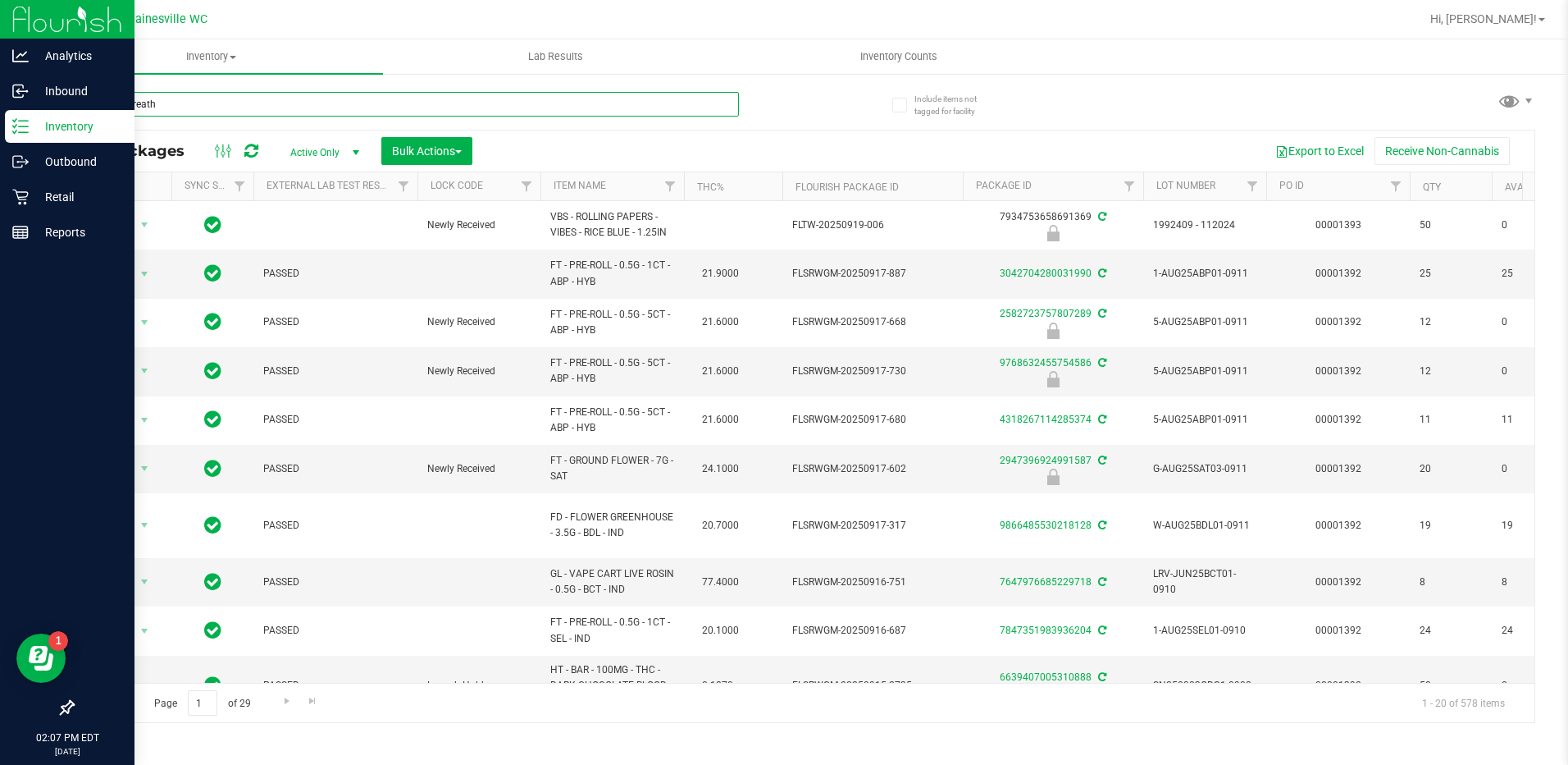
type input "motor breath"
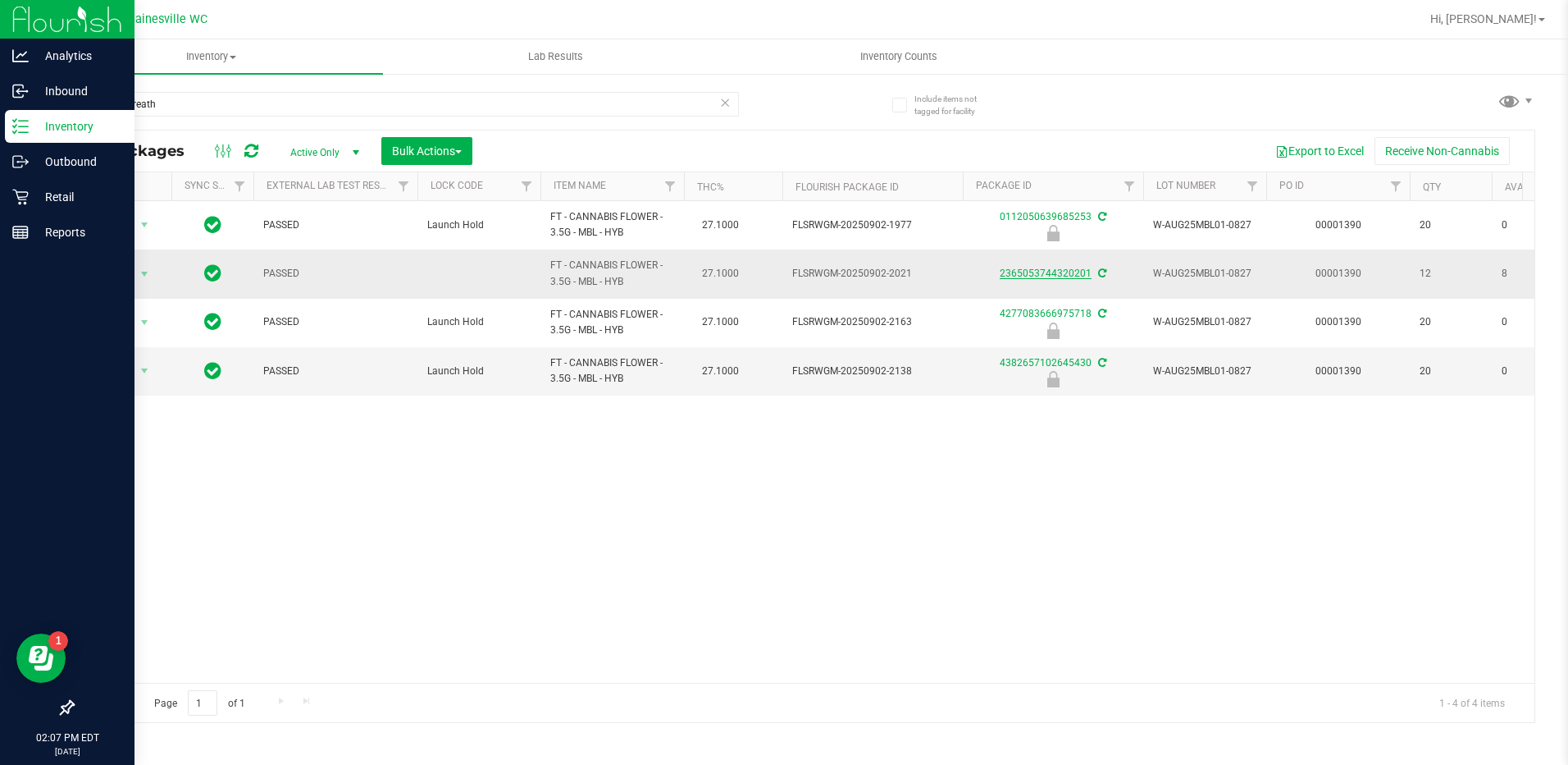
click at [1045, 272] on link "2365053744320201" at bounding box center [1045, 273] width 92 height 12
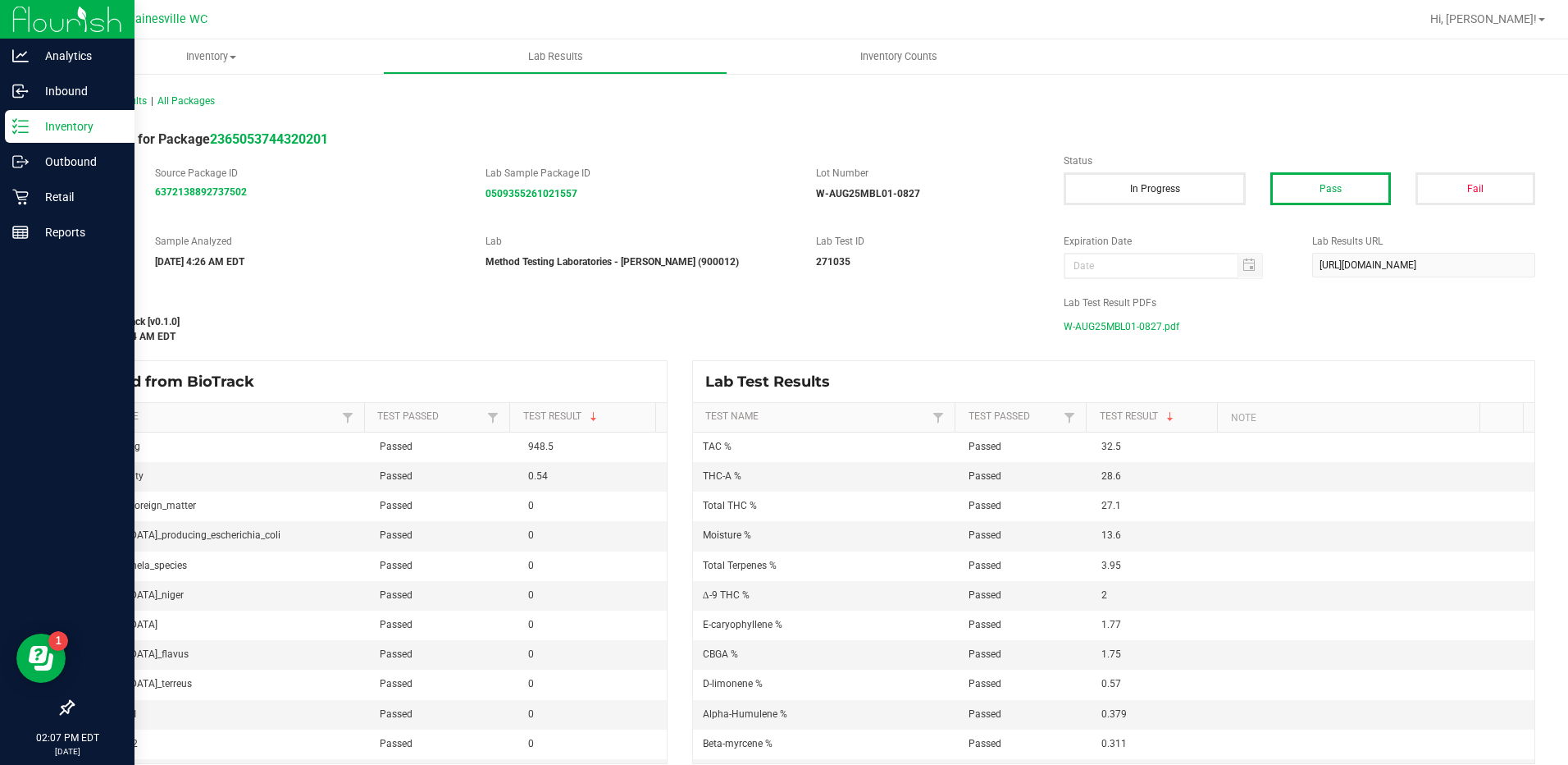
click at [1151, 338] on div "Last Modified flourish-biotrack [v0.1.0] [DATE] 7:43:34 AM EDT Lab Test Result …" at bounding box center [803, 319] width 1488 height 48
click at [1149, 331] on span "W-AUG25MBL01-0827.pdf" at bounding box center [1121, 326] width 116 height 25
click at [502, 314] on div "flourish-biotrack [v0.1.0]" at bounding box center [555, 321] width 967 height 14
